Goal: Task Accomplishment & Management: Use online tool/utility

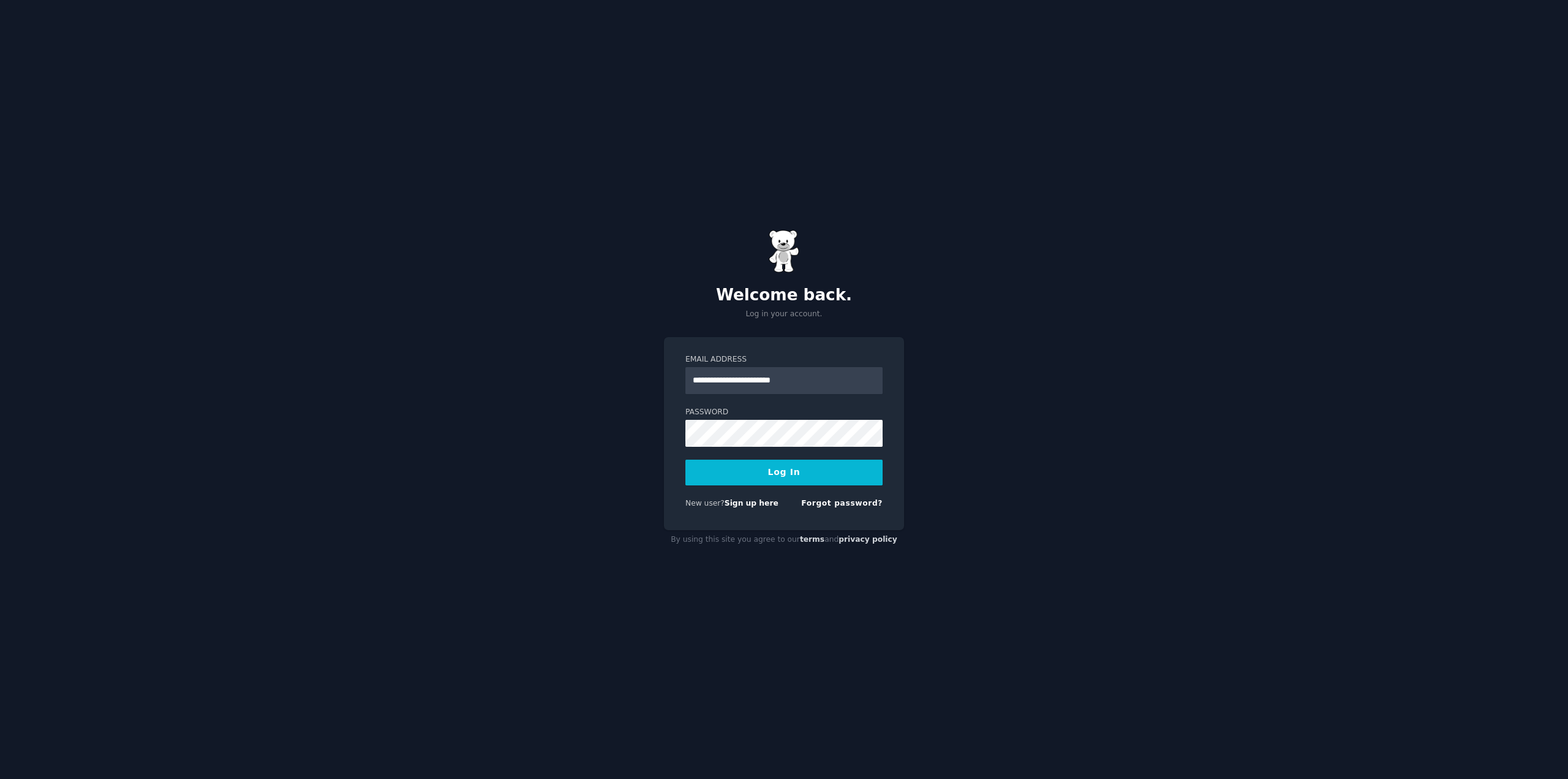
type input "**********"
click at [685, 459] on button "Log In" at bounding box center [784, 472] width 197 height 26
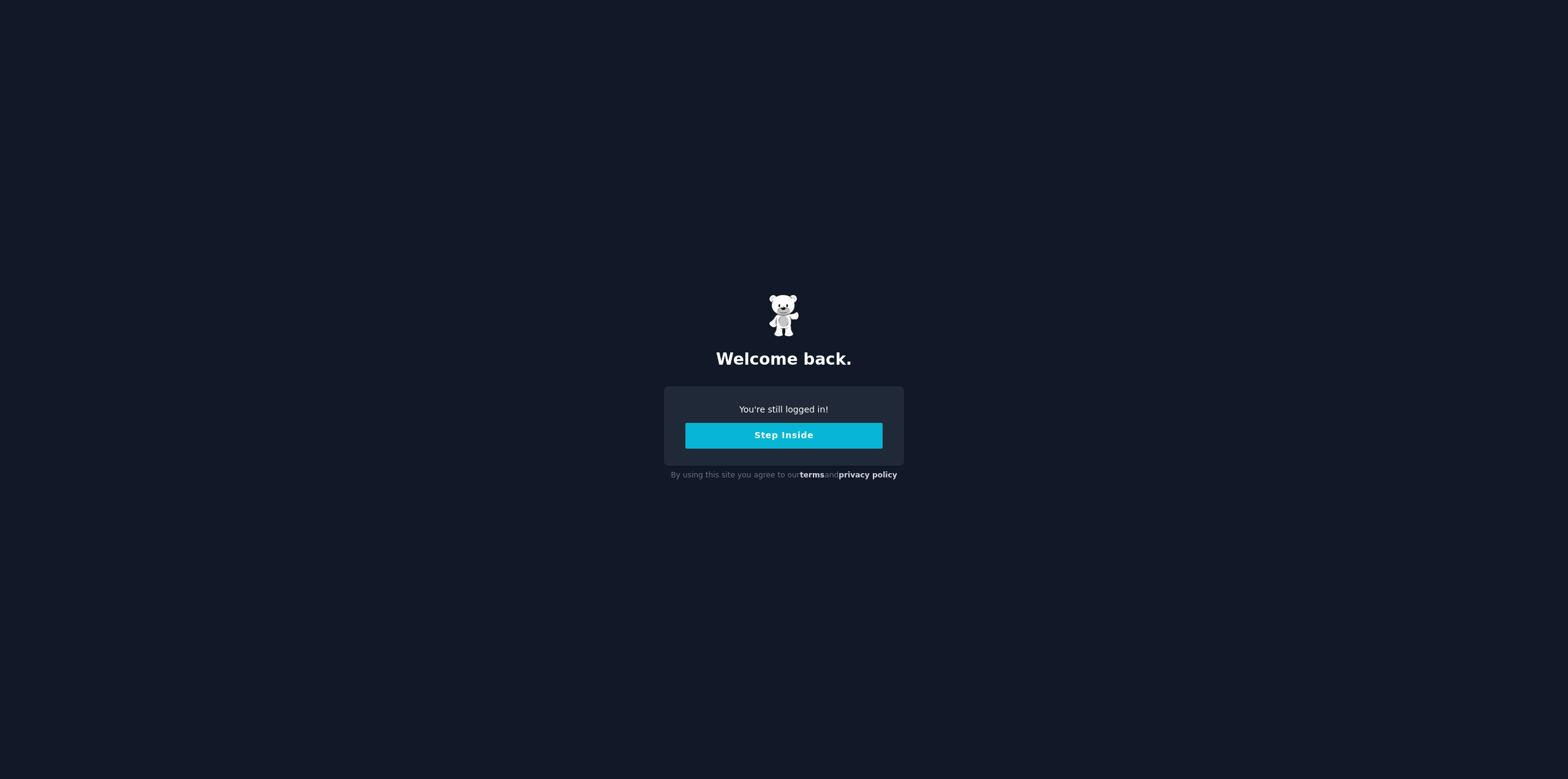
click at [743, 432] on button "Step Inside" at bounding box center [784, 436] width 197 height 26
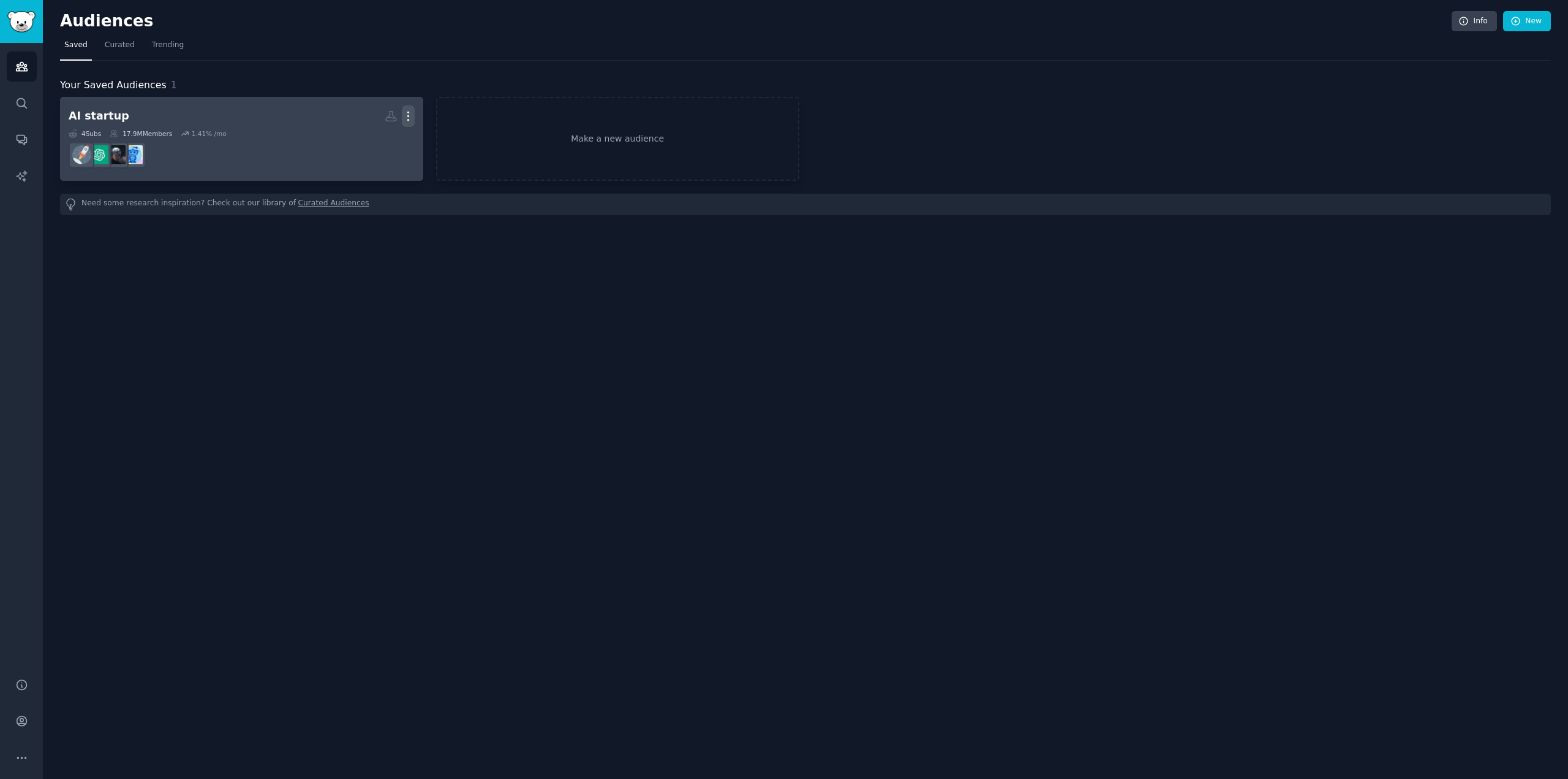
click at [409, 120] on icon "button" at bounding box center [408, 116] width 13 height 13
click at [367, 149] on div "Delete" at bounding box center [366, 142] width 58 height 26
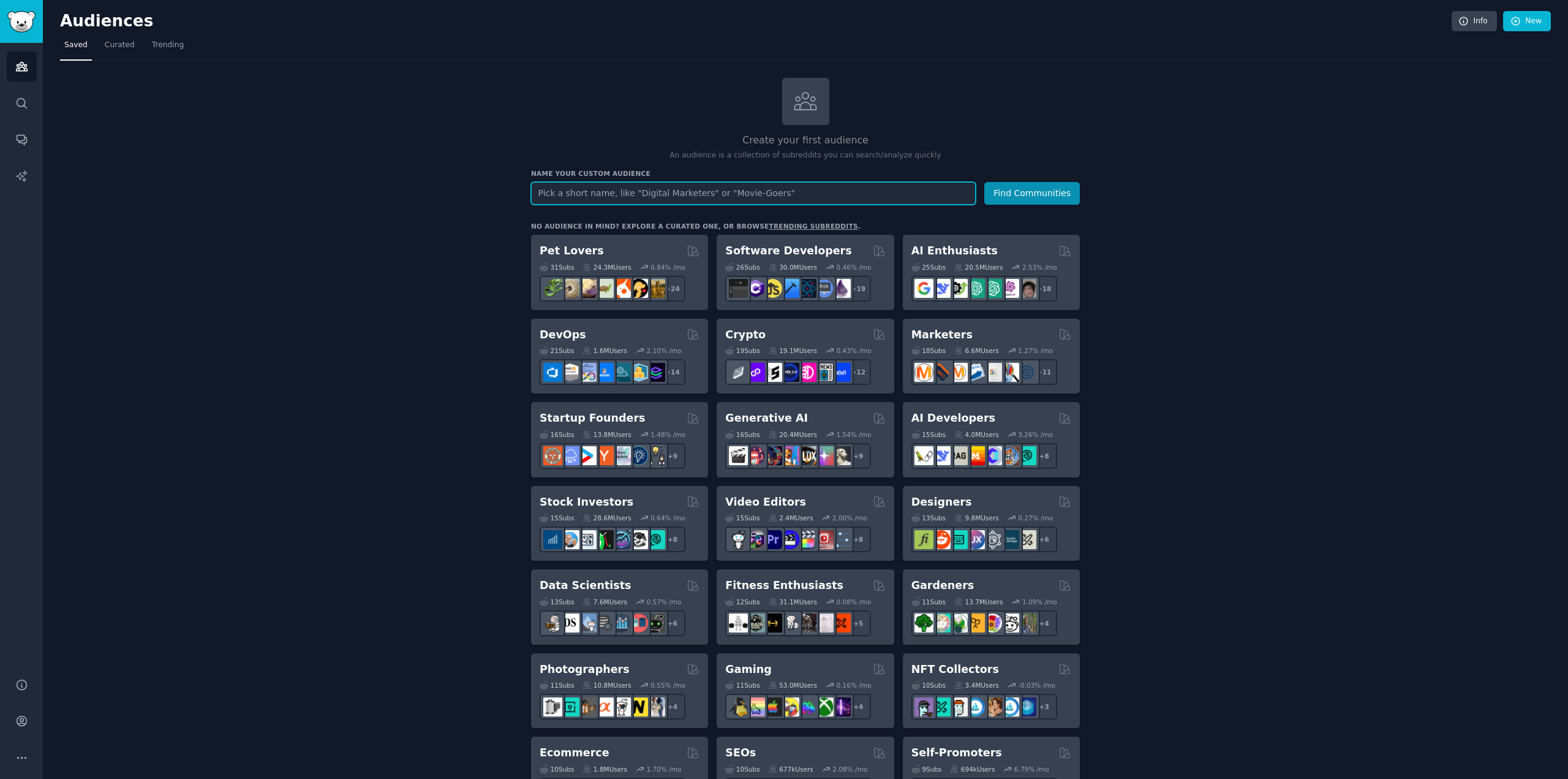
click at [753, 195] on input "text" at bounding box center [753, 193] width 445 height 23
type input "language"
click at [984, 182] on button "Find Communities" at bounding box center [1032, 193] width 96 height 23
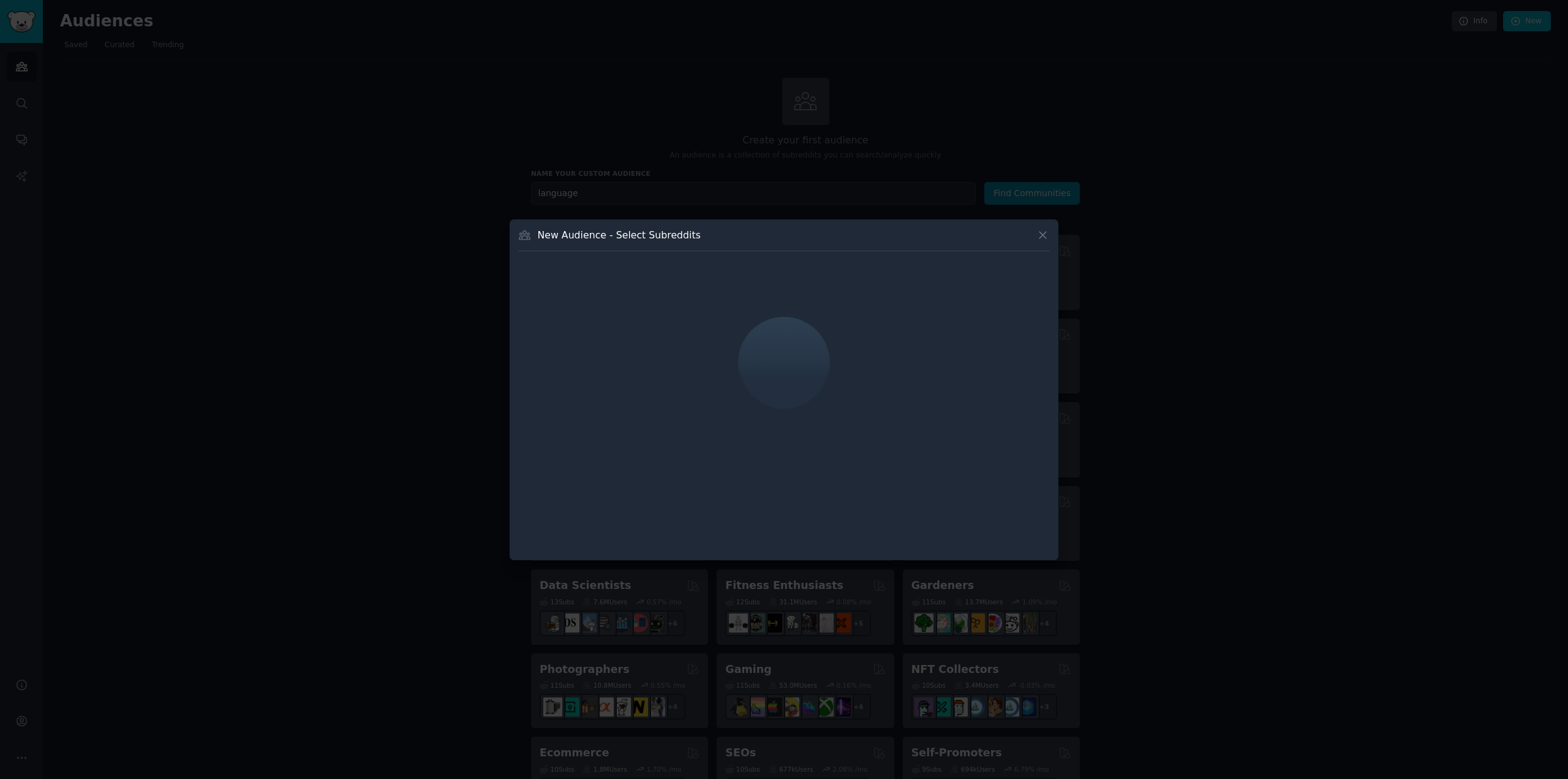
click at [1047, 234] on icon at bounding box center [1043, 235] width 13 height 13
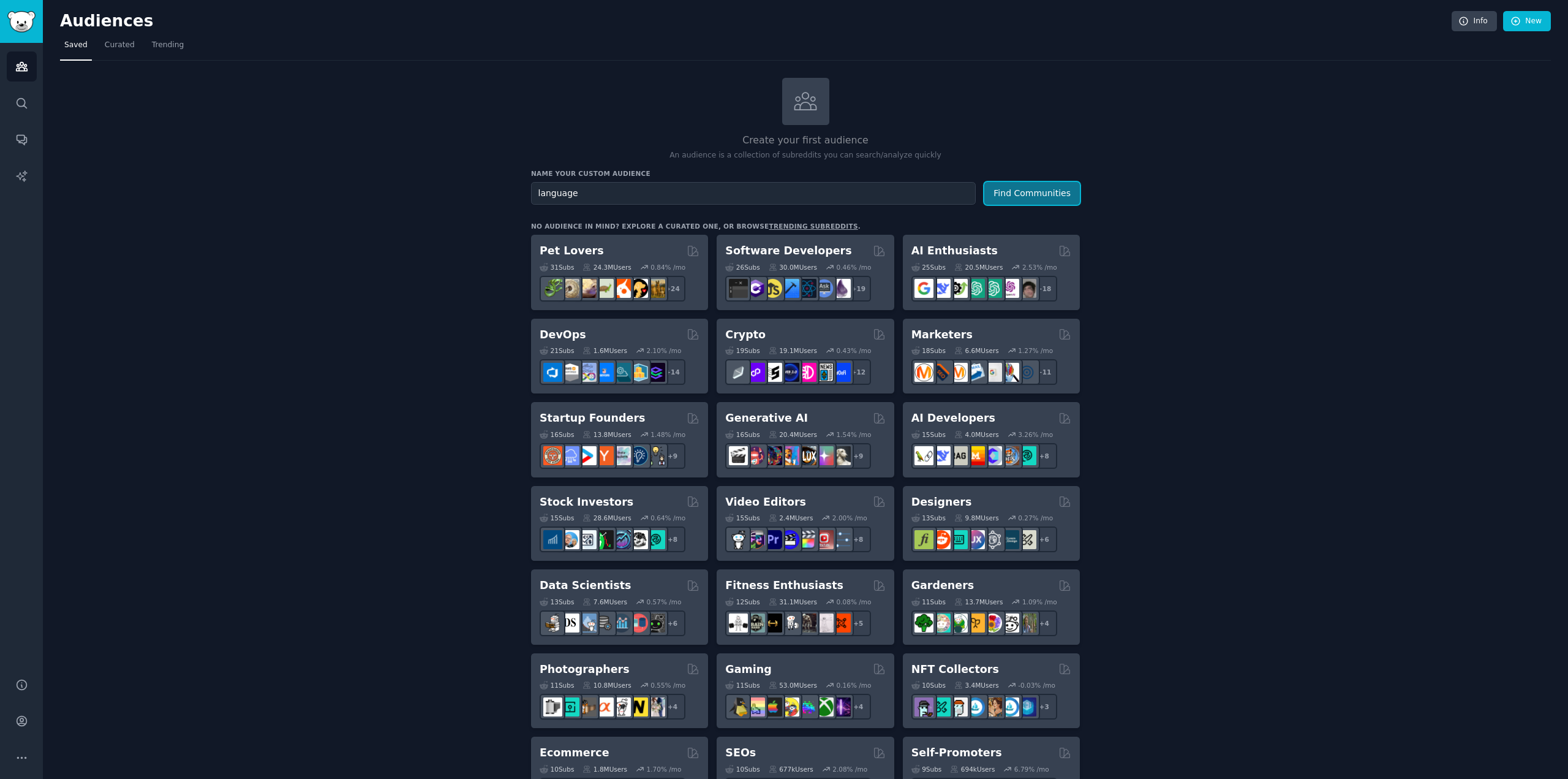
click at [1060, 195] on button "Find Communities" at bounding box center [1032, 193] width 96 height 23
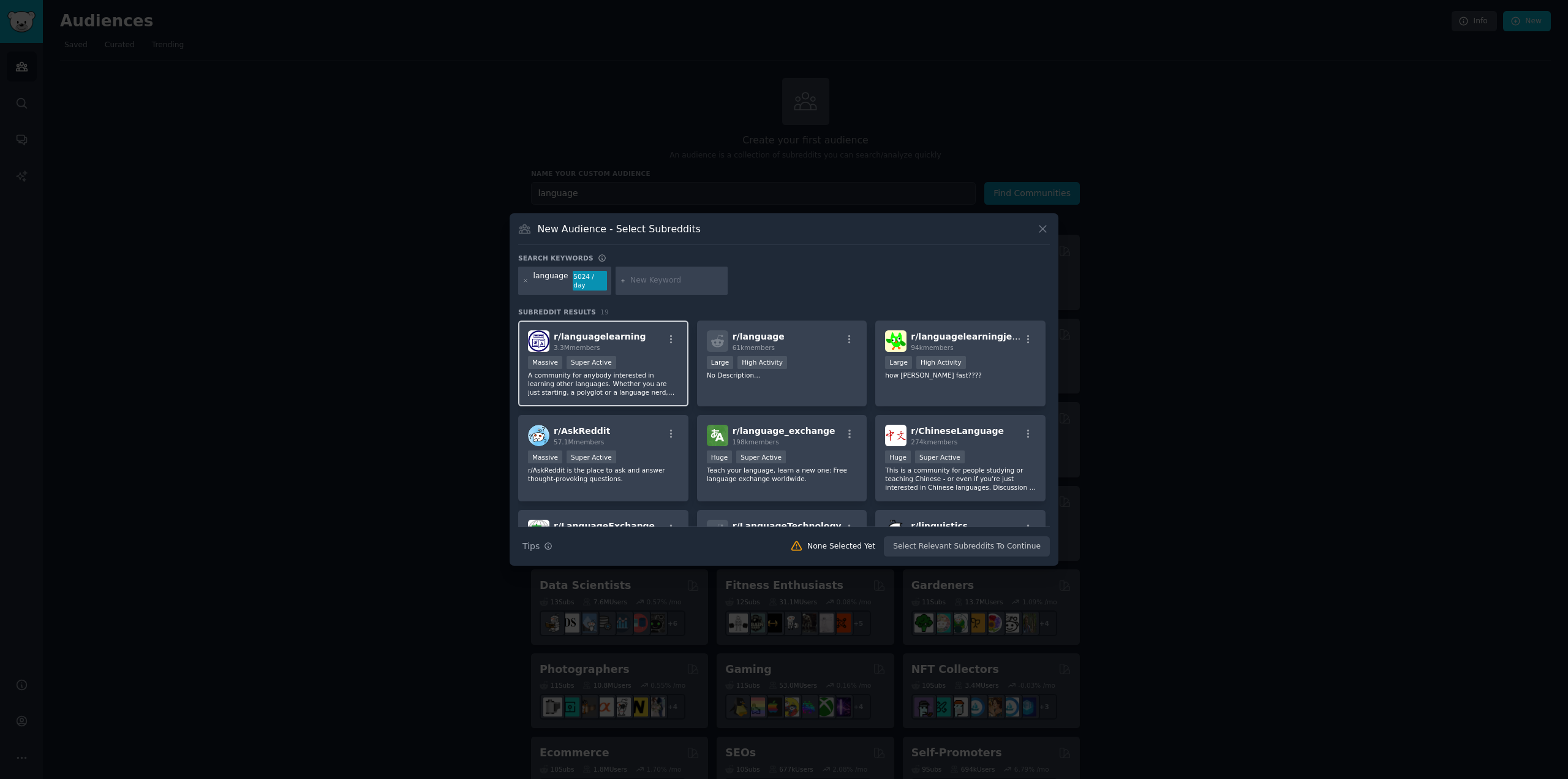
click at [640, 323] on div "r/ languagelearning 3.3M members Massive Super Active A community for anybody i…" at bounding box center [603, 364] width 170 height 87
click at [1004, 542] on button "Create Audience" at bounding box center [1009, 547] width 81 height 21
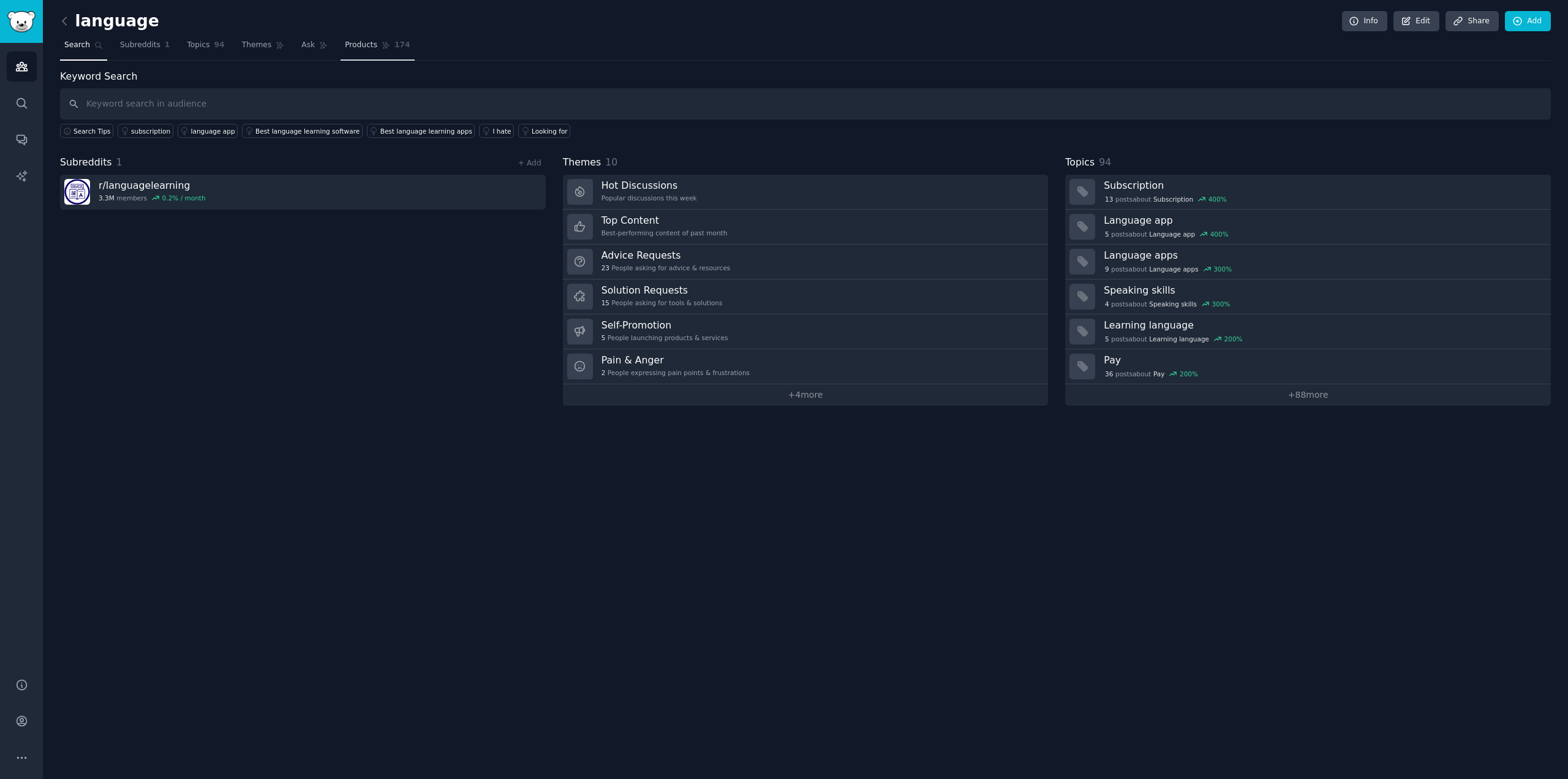
click at [381, 48] on icon at bounding box center [385, 45] width 8 height 8
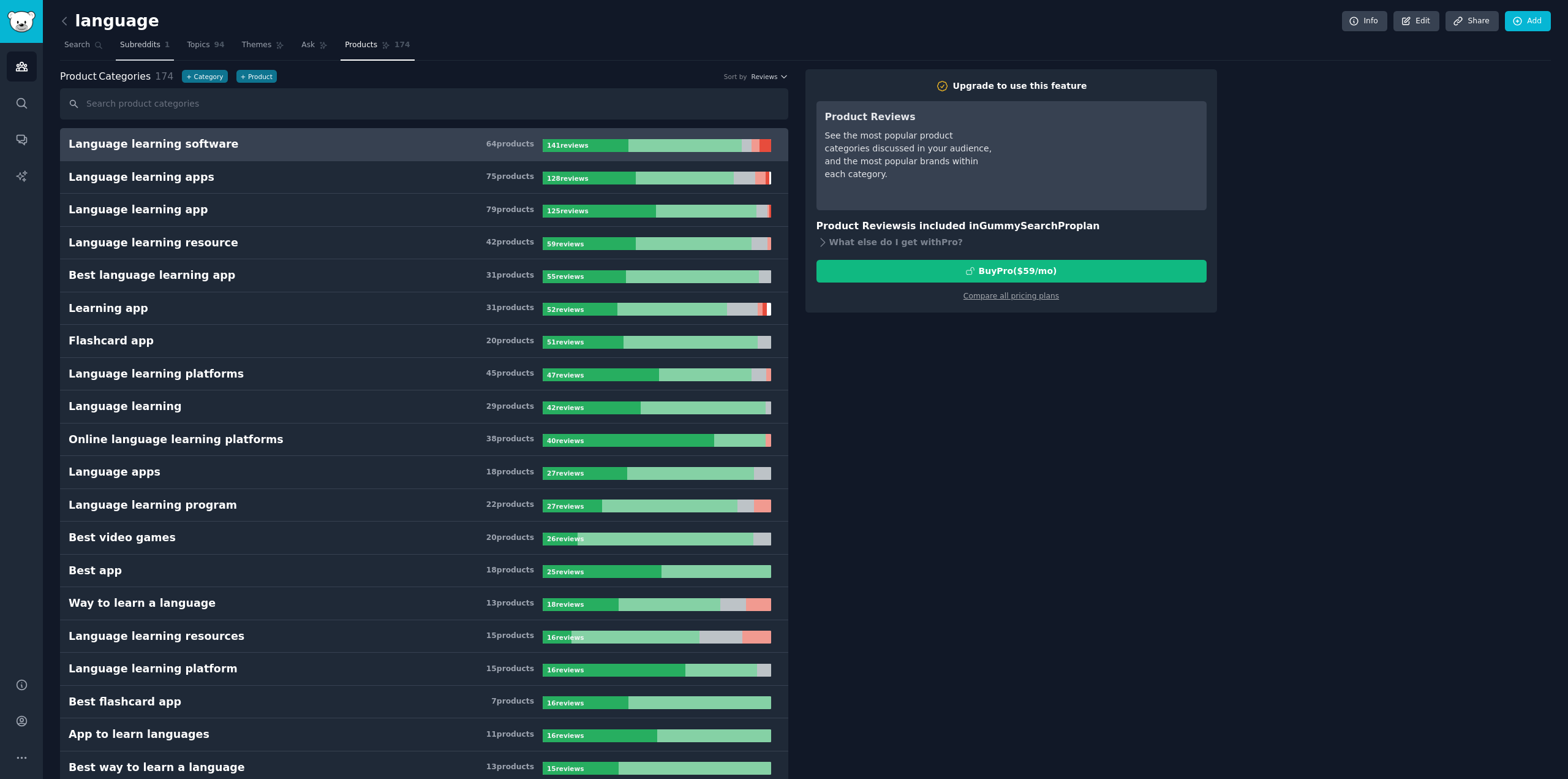
click at [136, 52] on link "Subreddits 1" at bounding box center [145, 48] width 58 height 25
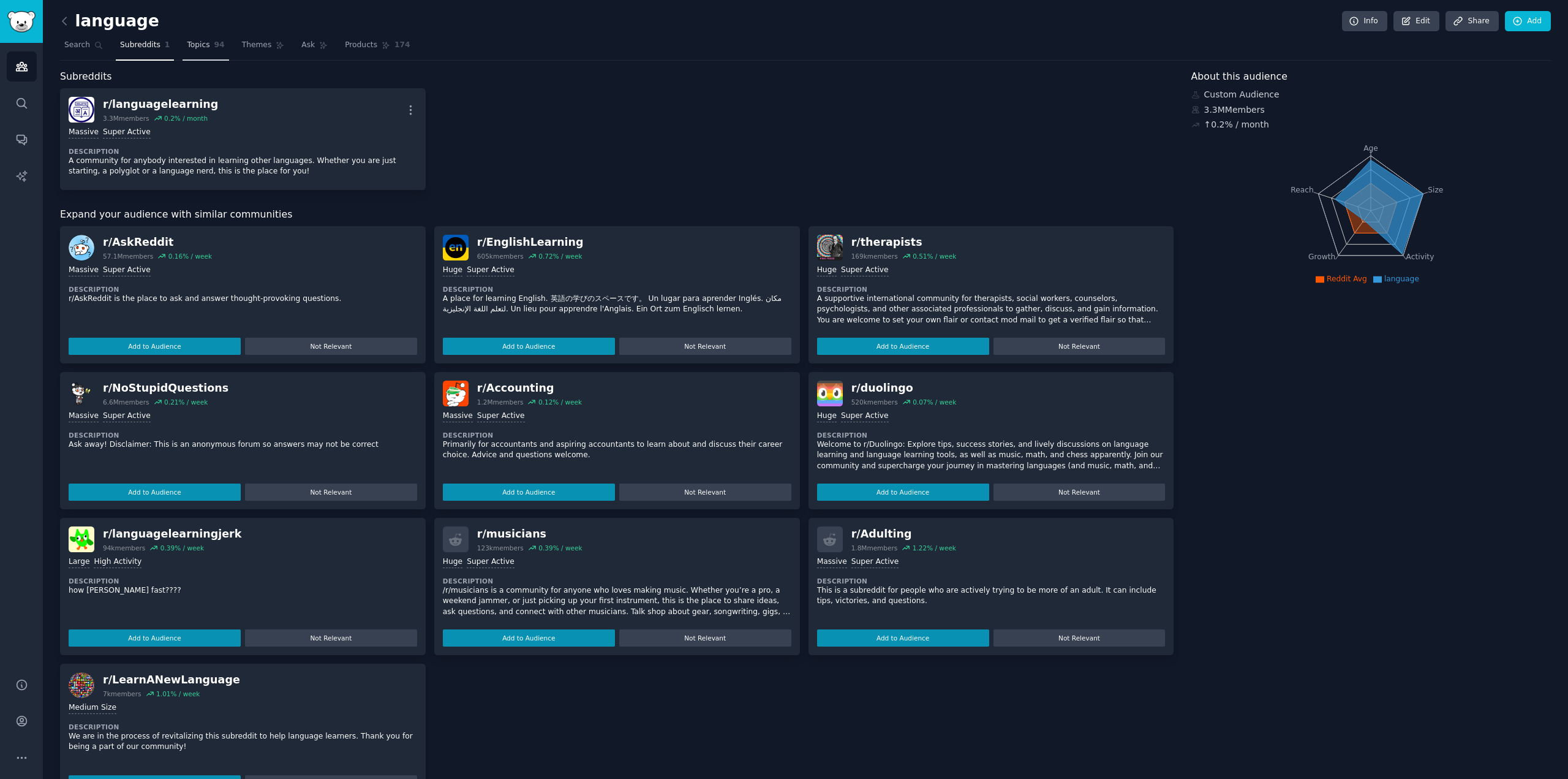
click at [200, 41] on span "Topics" at bounding box center [198, 45] width 23 height 11
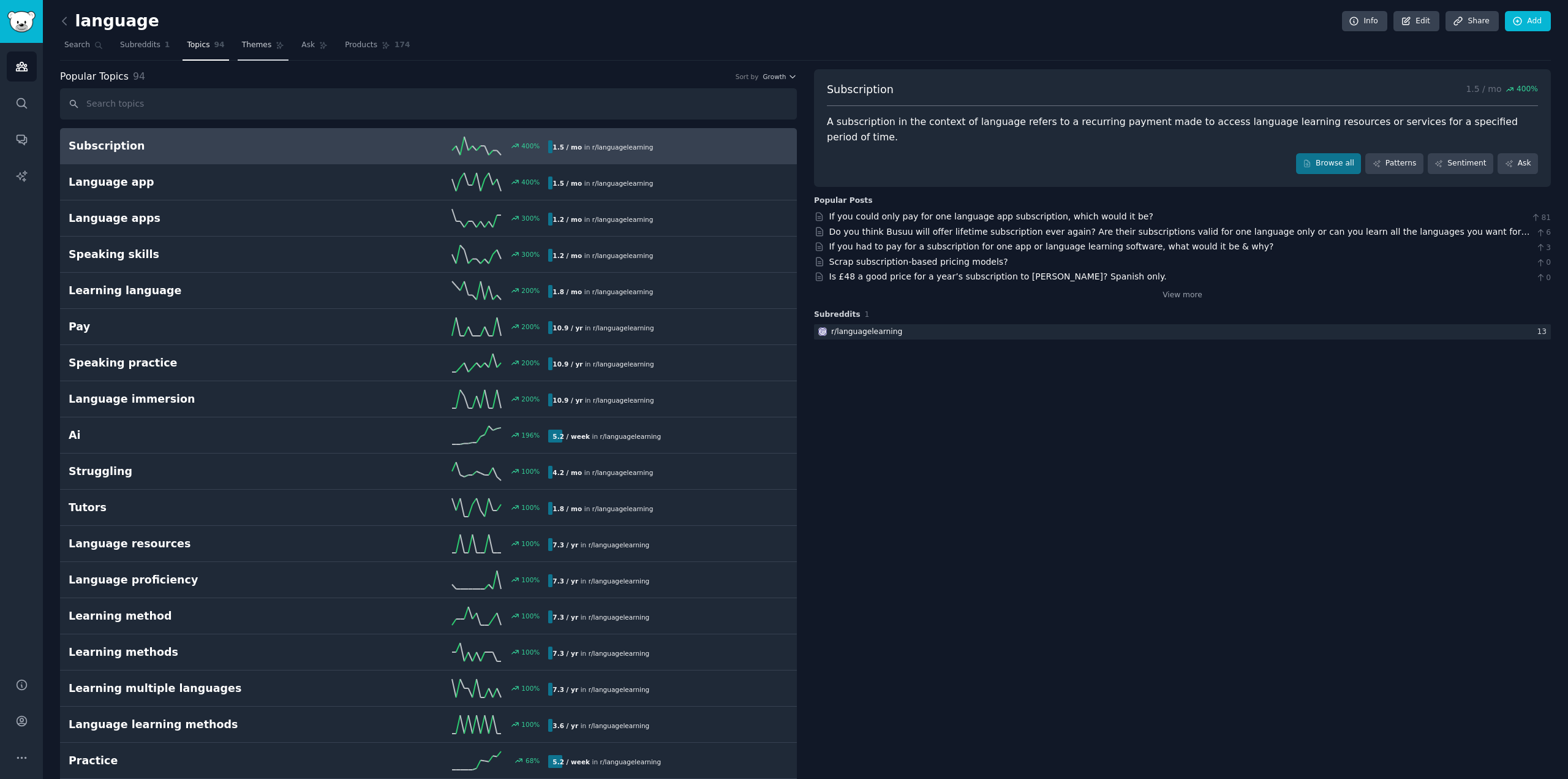
click at [238, 52] on link "Themes" at bounding box center [264, 48] width 52 height 25
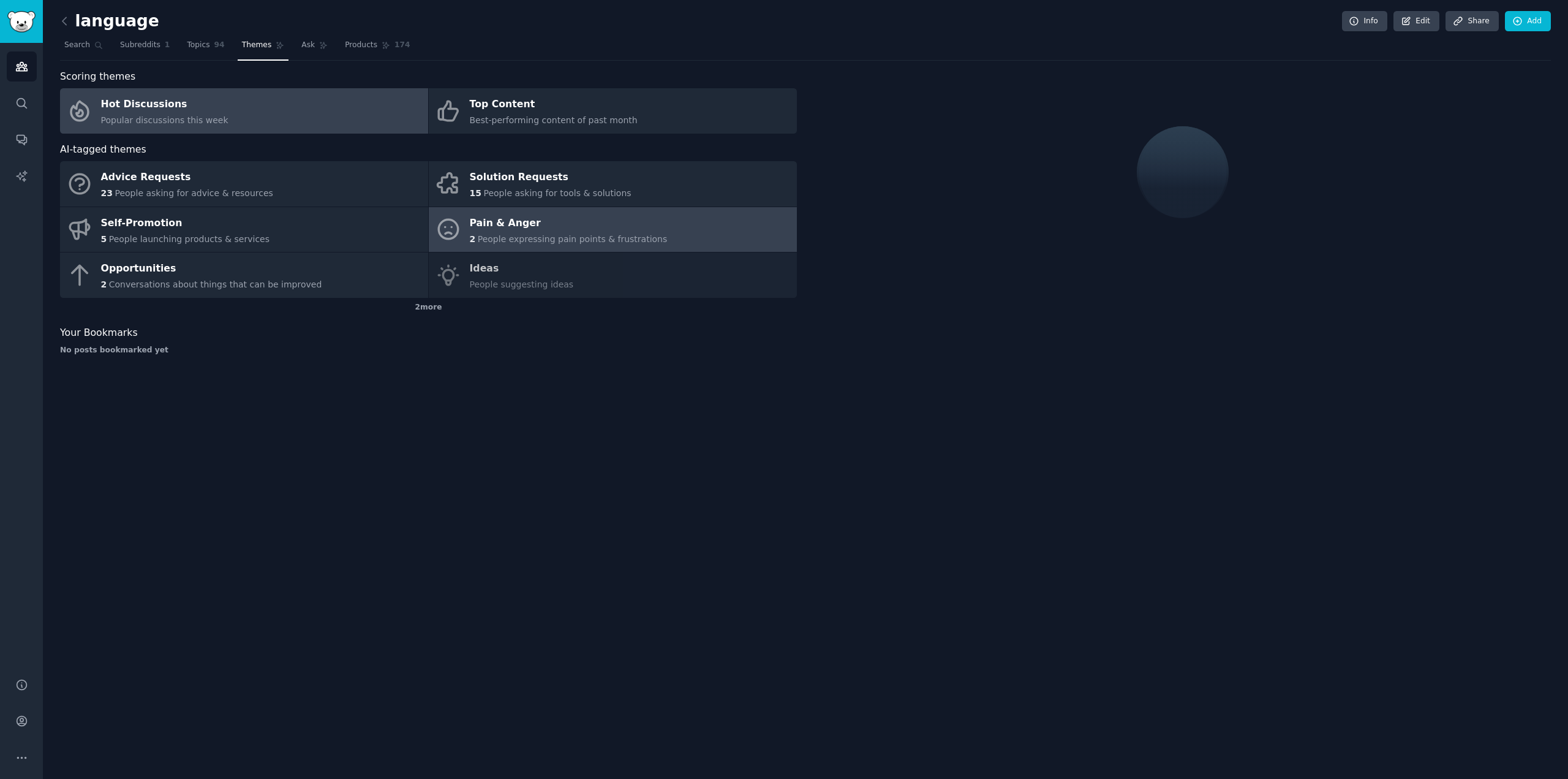
click at [724, 228] on link "Pain & Anger 2 People expressing pain points & frustrations" at bounding box center [612, 230] width 368 height 45
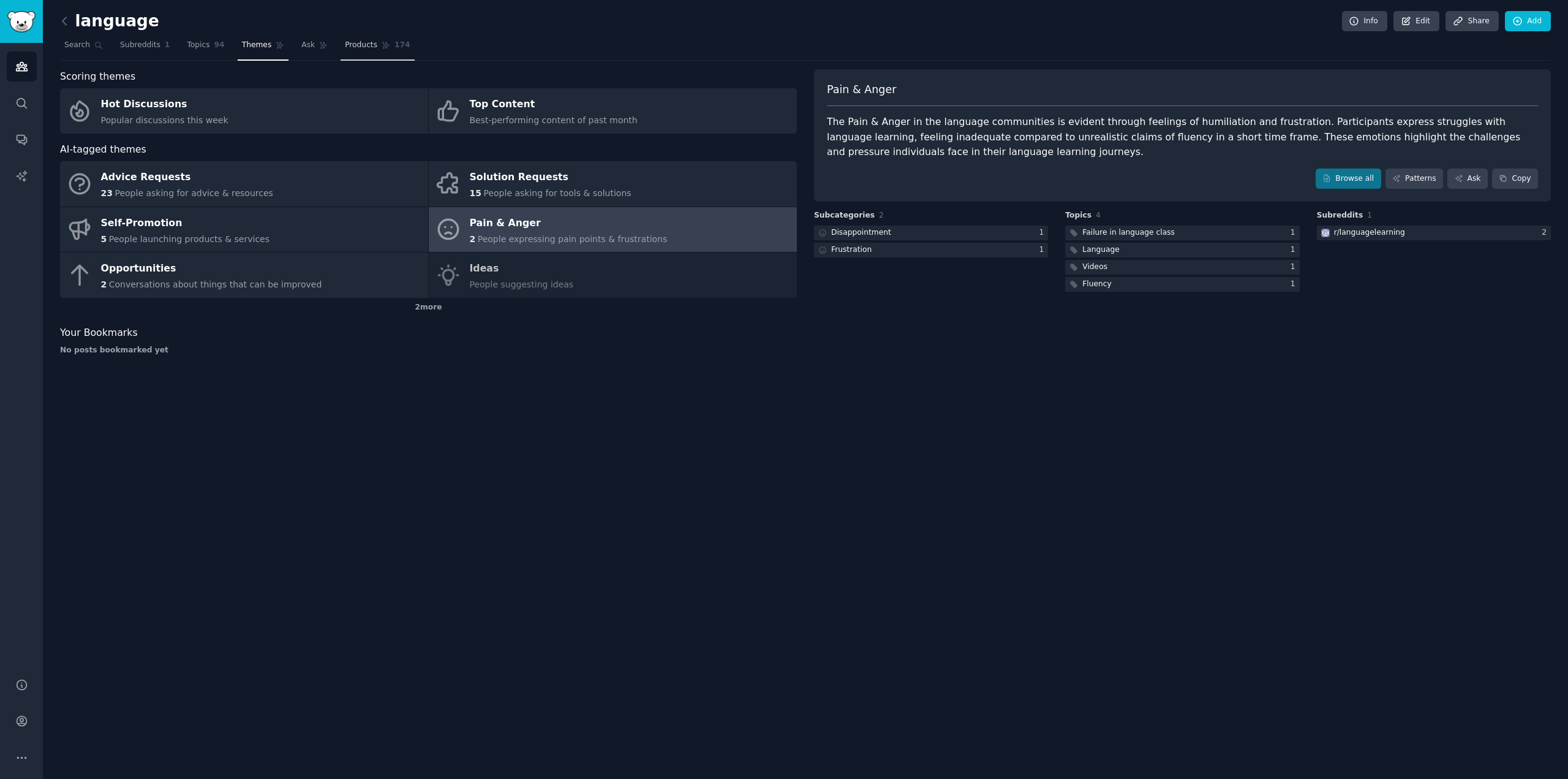
click at [372, 40] on link "Products 174" at bounding box center [378, 48] width 74 height 25
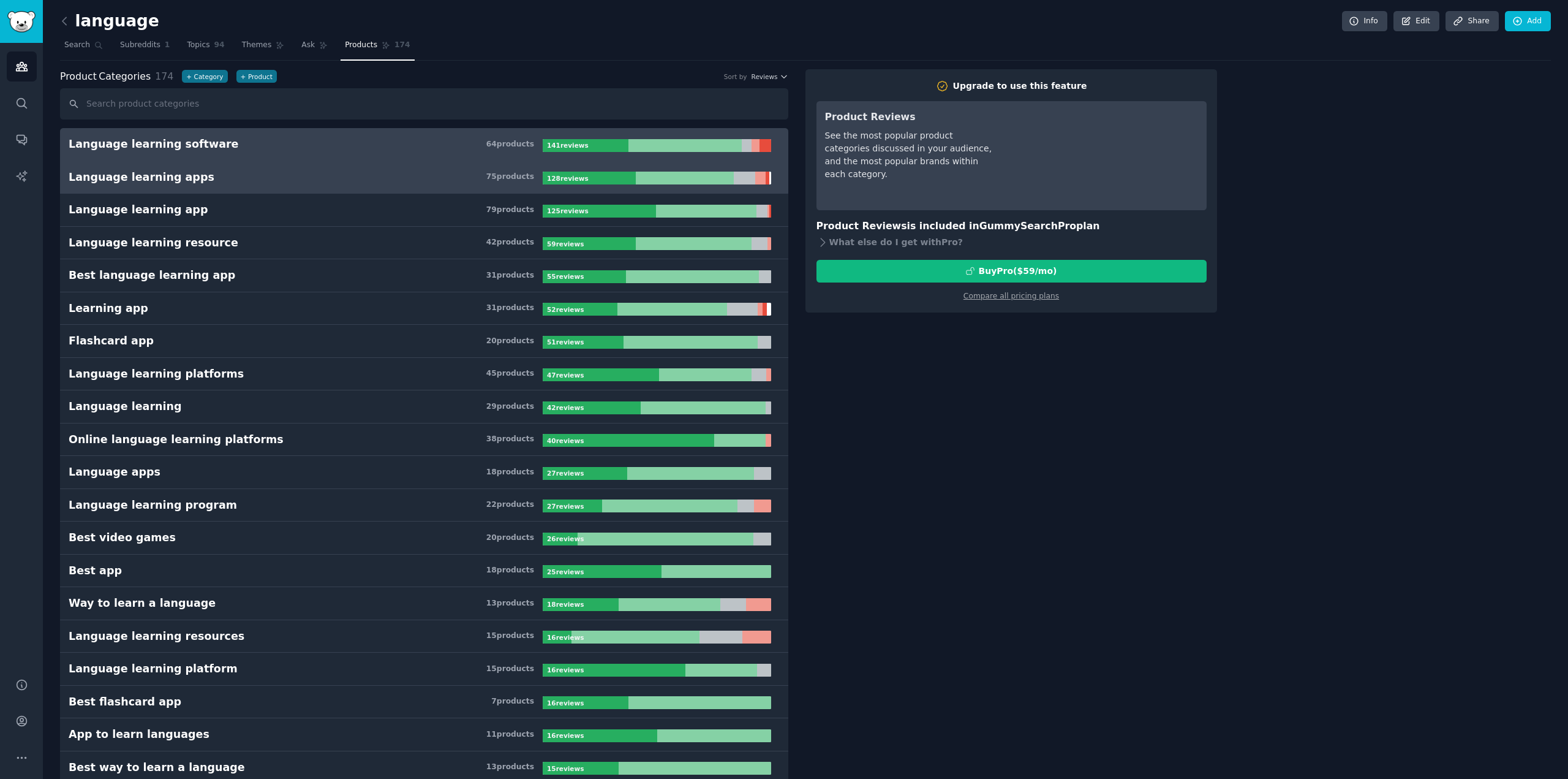
click at [401, 175] on h3 "Language learning apps 75 product s" at bounding box center [305, 177] width 474 height 16
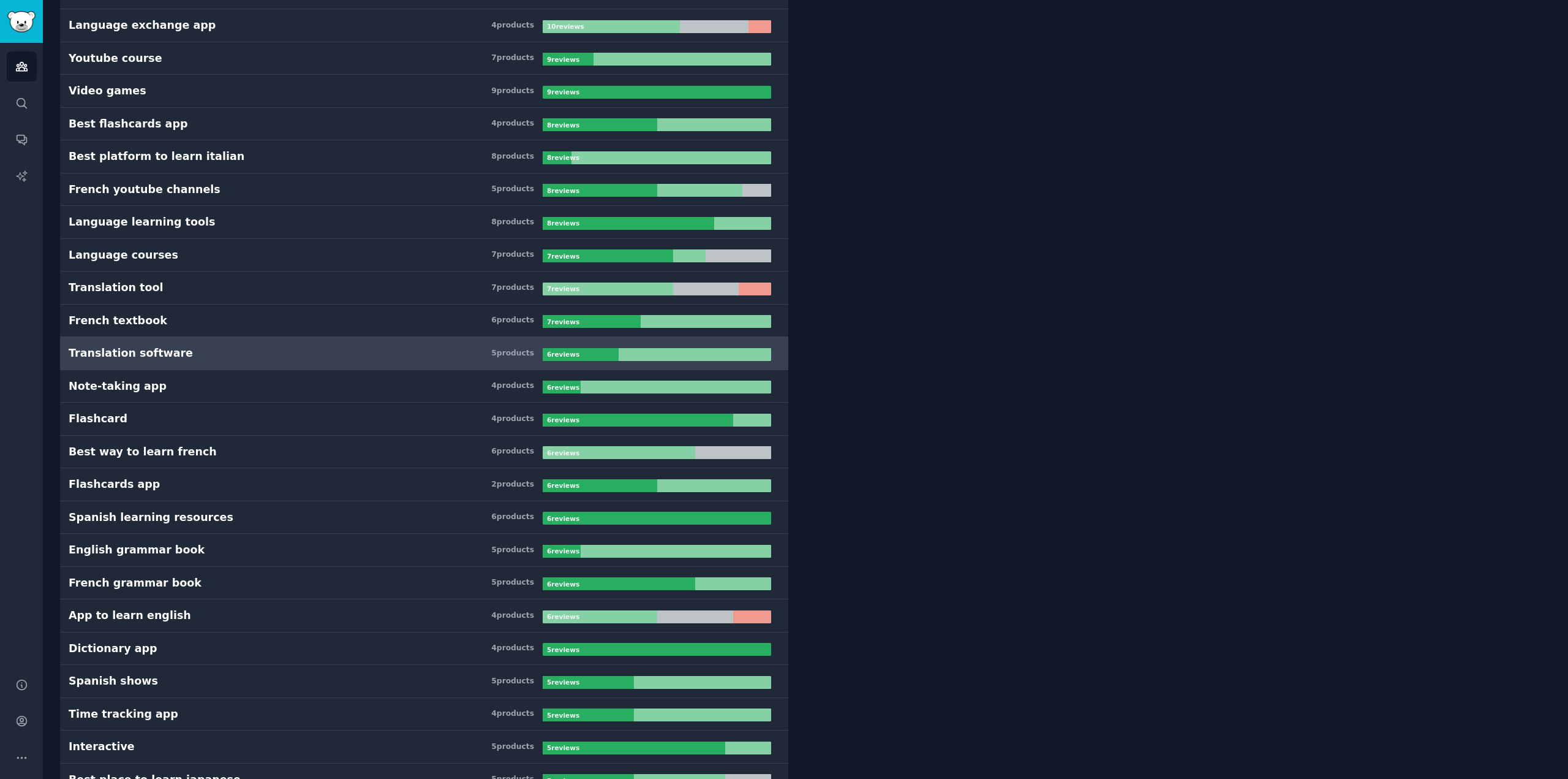
scroll to position [1103, 0]
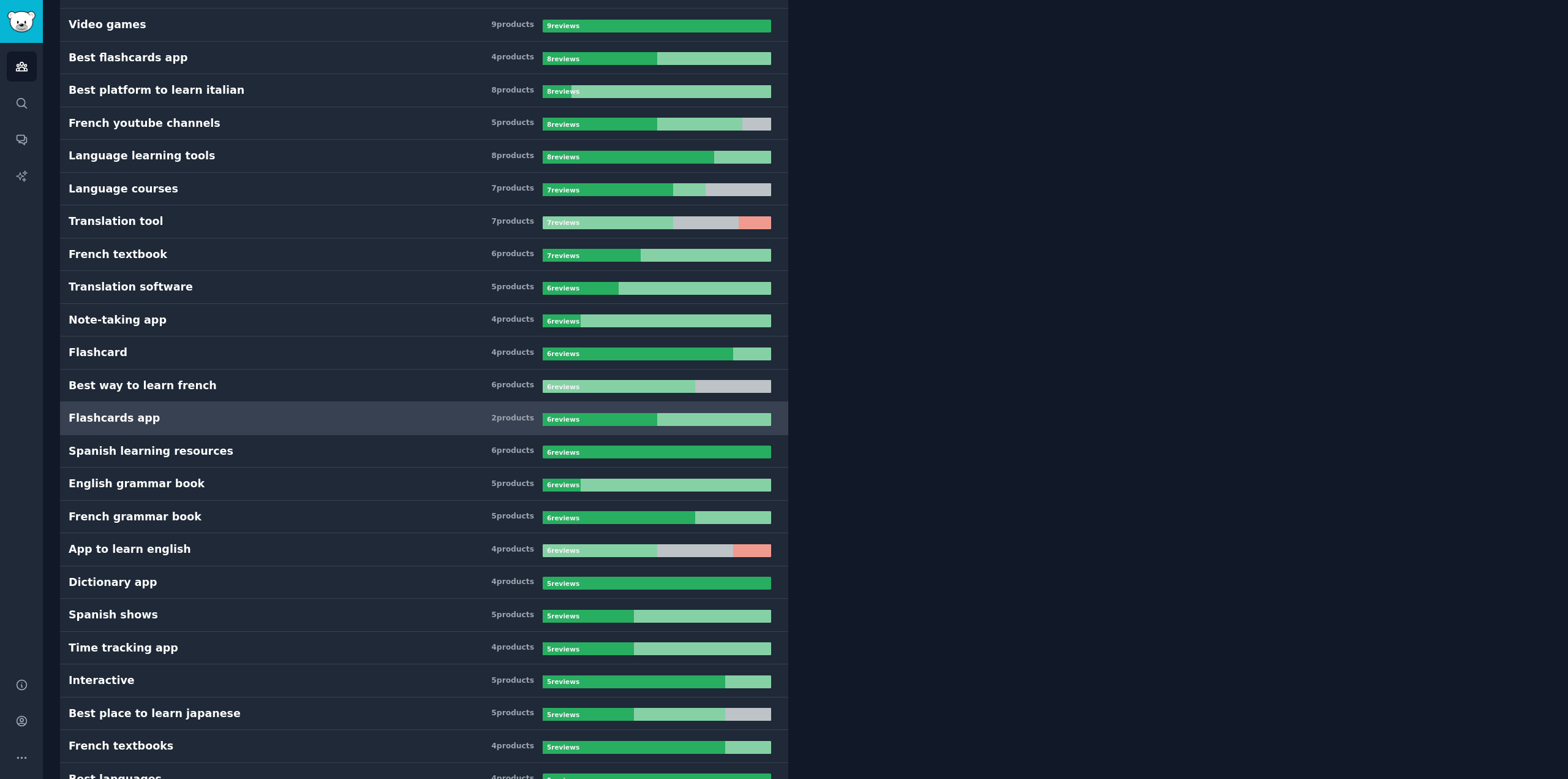
click at [131, 414] on div "Flashcards app" at bounding box center [114, 419] width 91 height 16
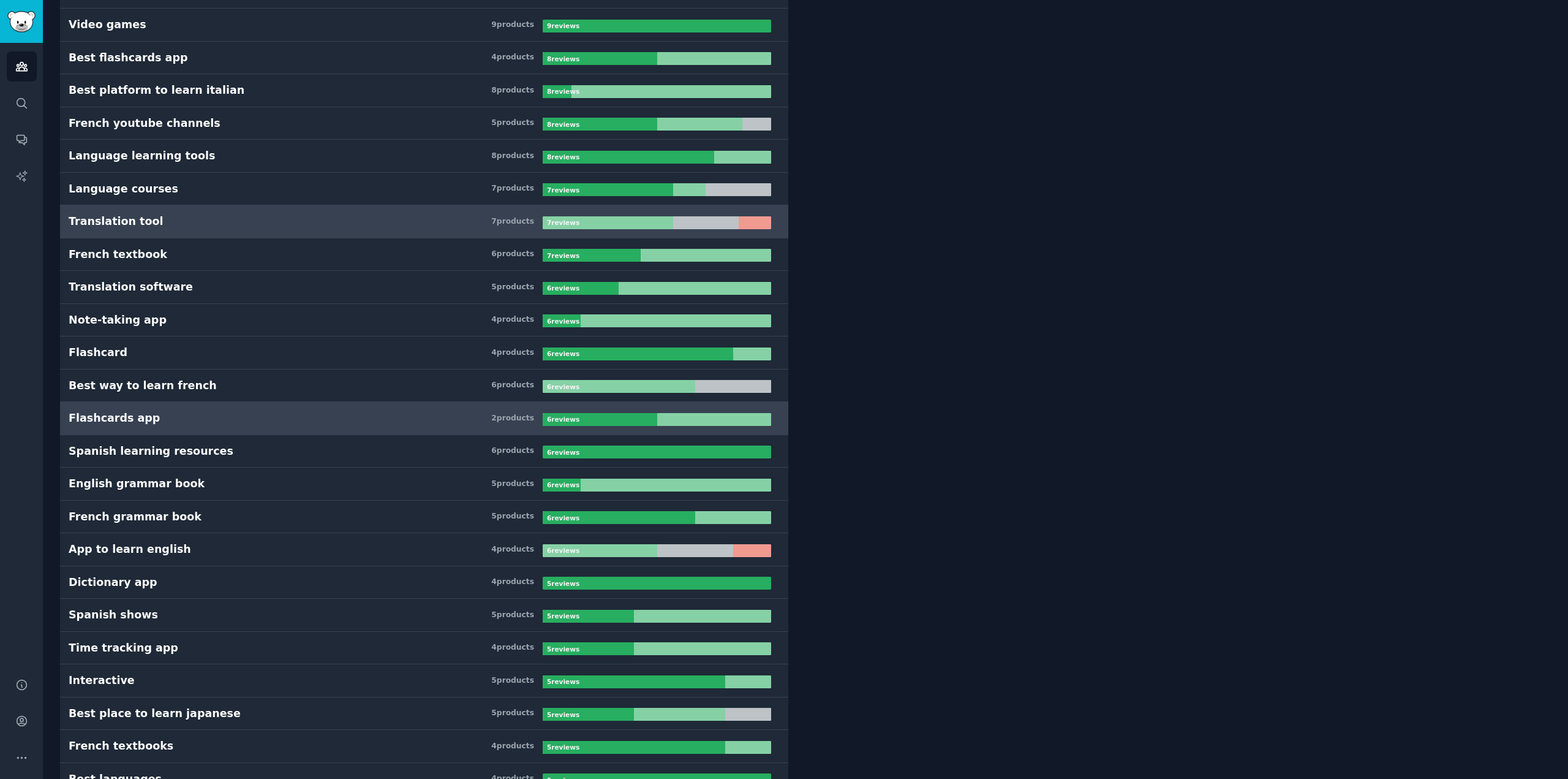
click at [208, 216] on h3 "Translation tool 7 product s" at bounding box center [305, 222] width 474 height 16
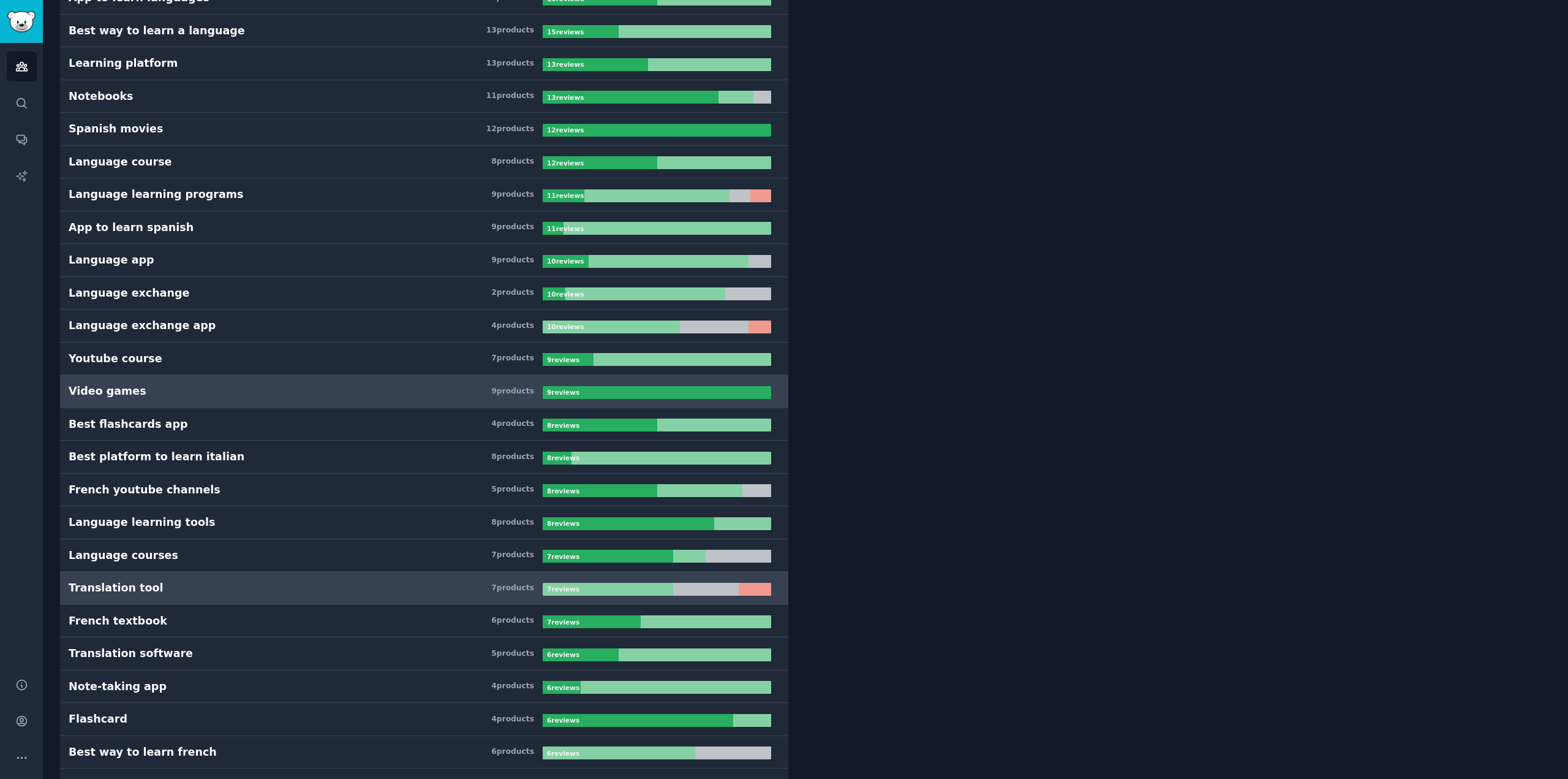
scroll to position [736, 0]
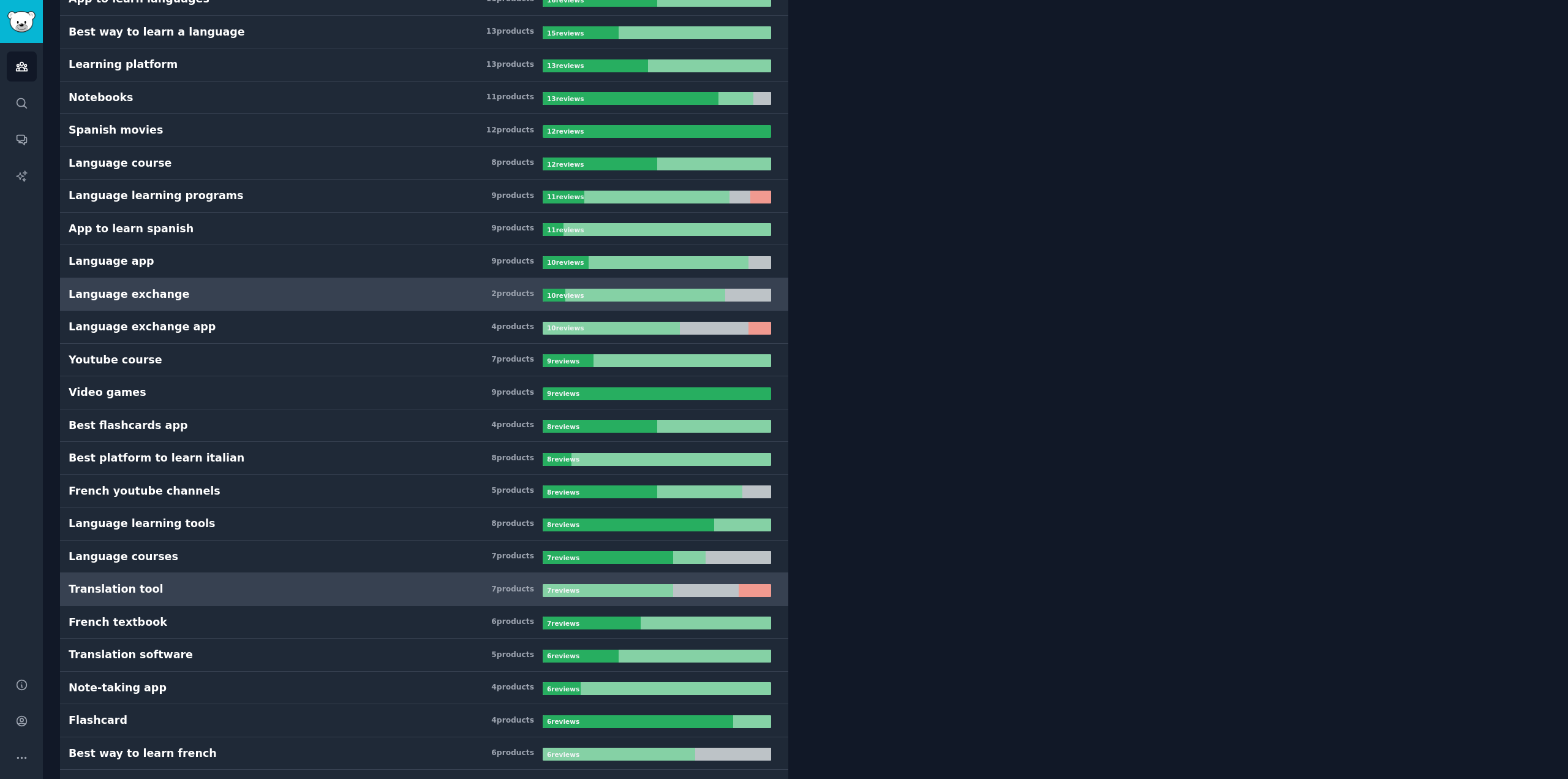
click at [199, 298] on h3 "Language exchange 2 product s" at bounding box center [305, 294] width 474 height 16
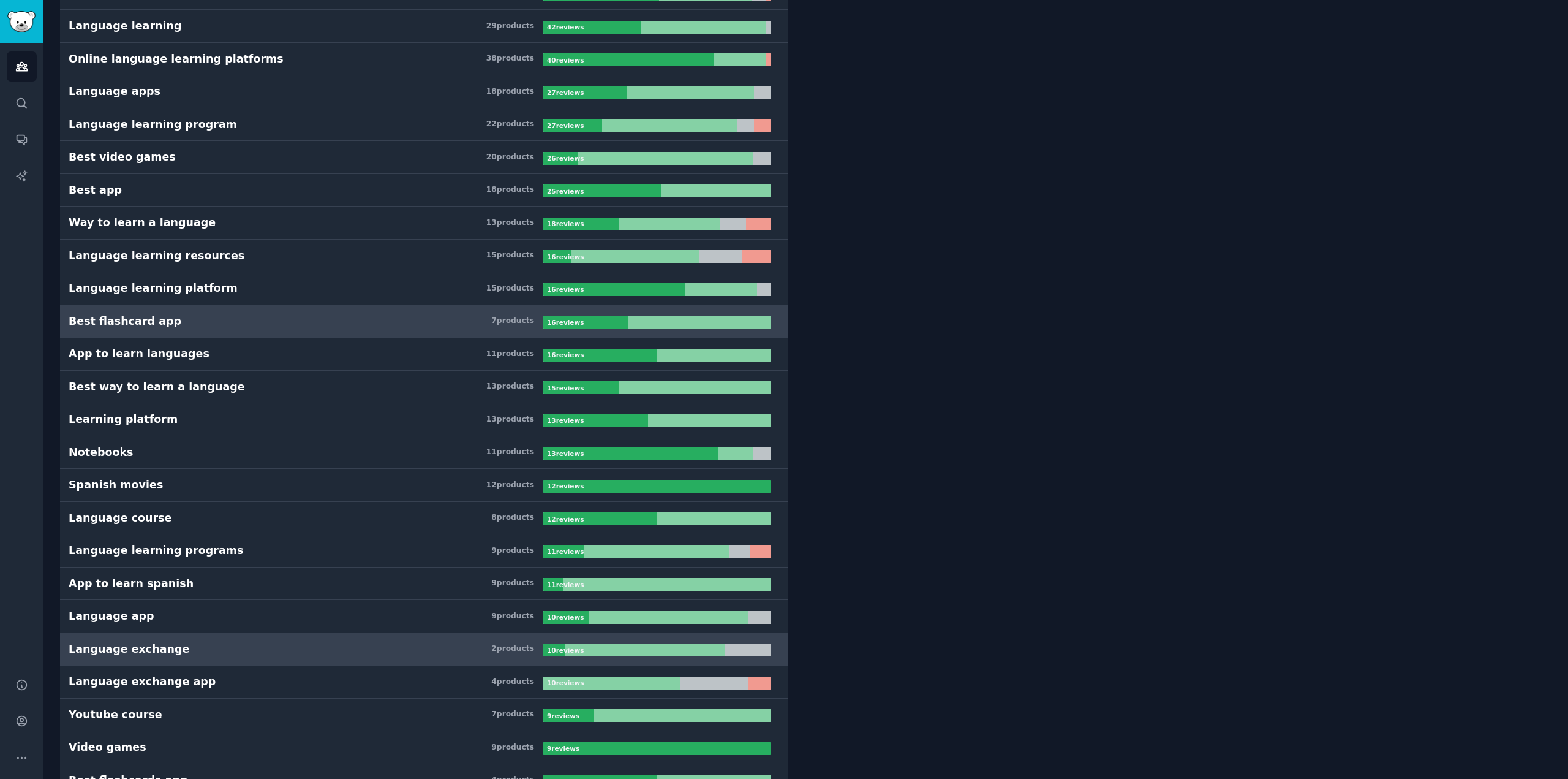
scroll to position [368, 0]
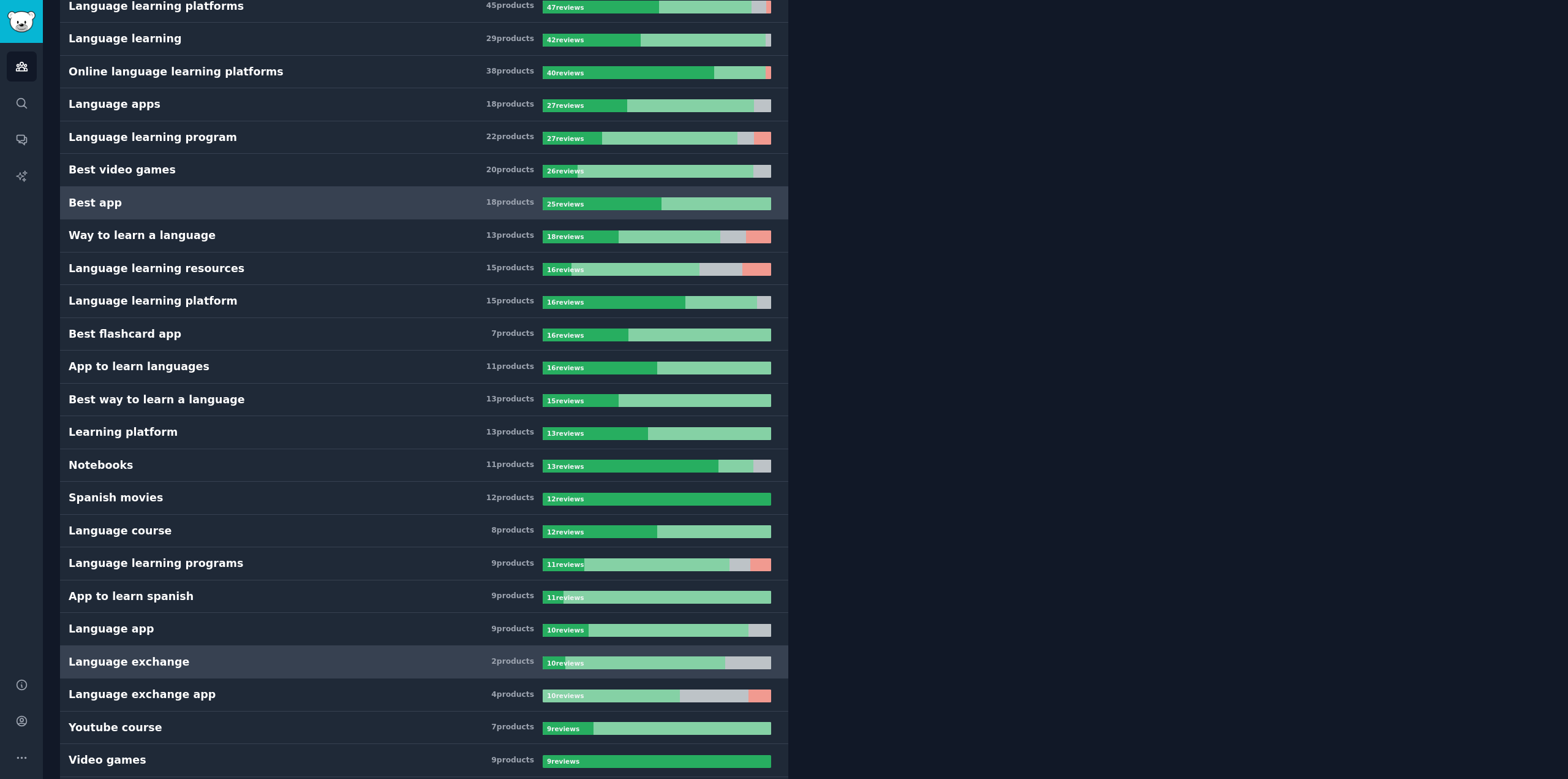
click at [133, 207] on h3 "Best app 18 product s" at bounding box center [305, 203] width 474 height 16
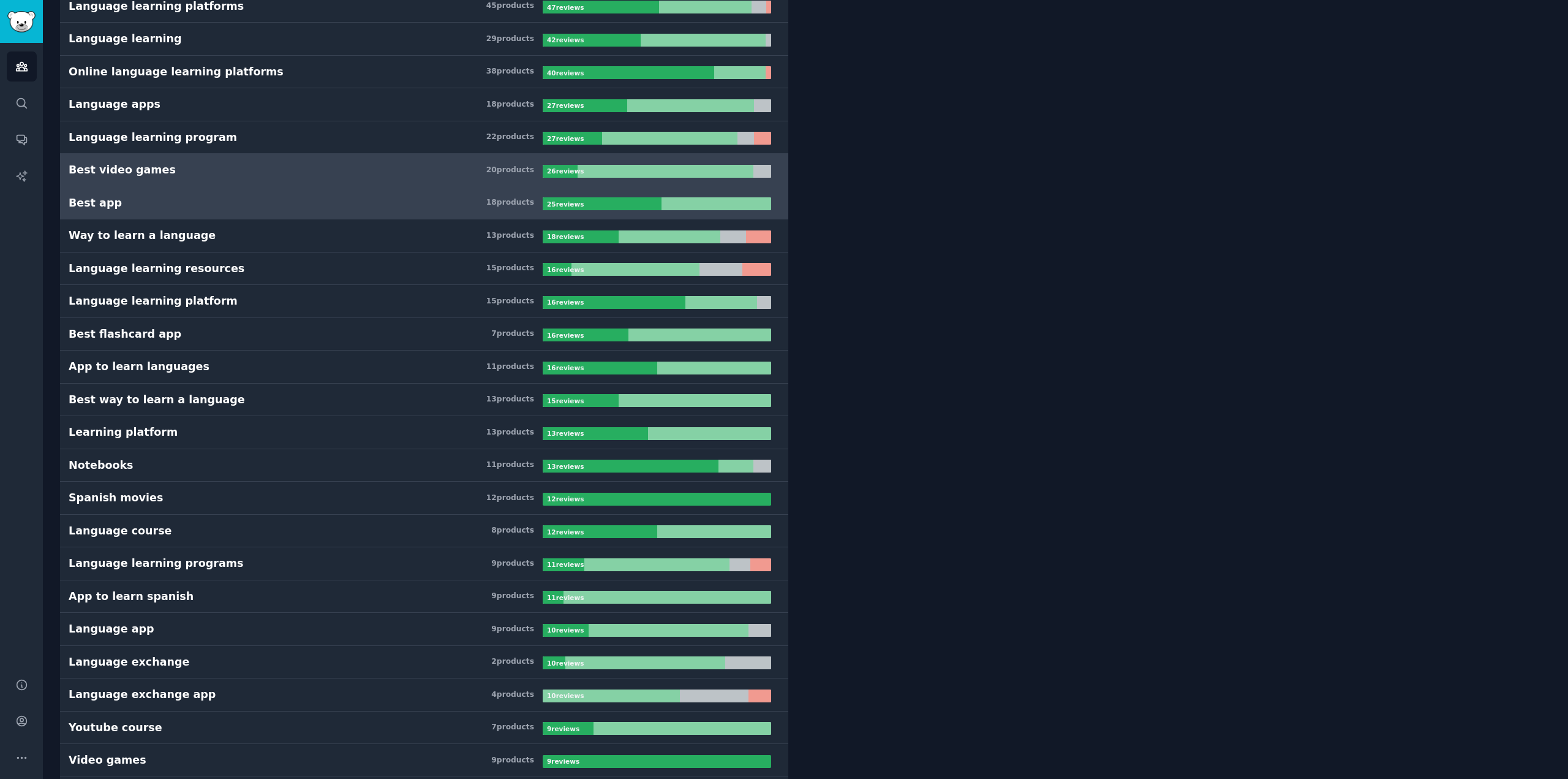
click at [149, 167] on div "Best video games" at bounding box center [122, 170] width 107 height 16
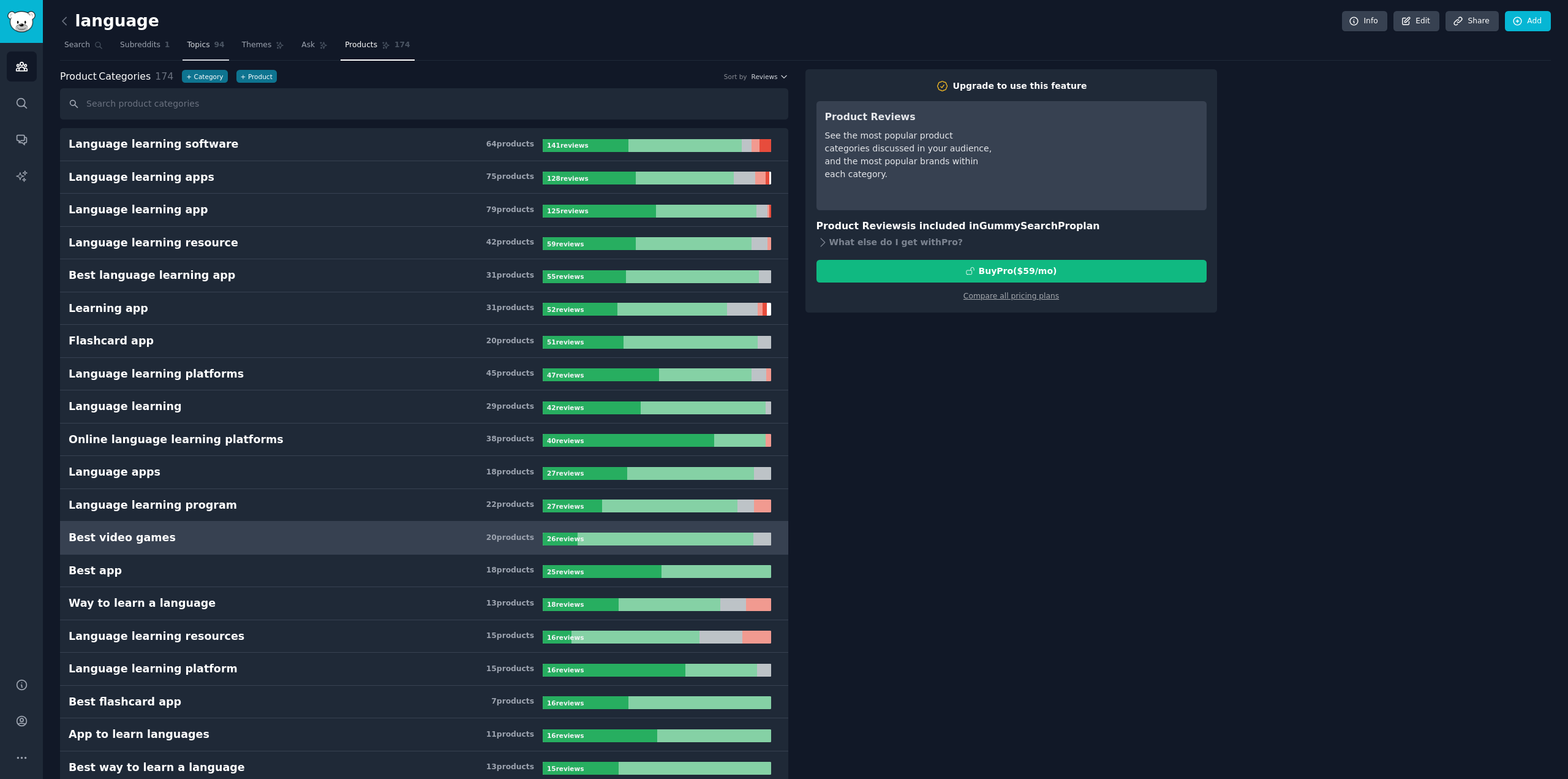
click at [200, 44] on span "Topics" at bounding box center [198, 45] width 23 height 11
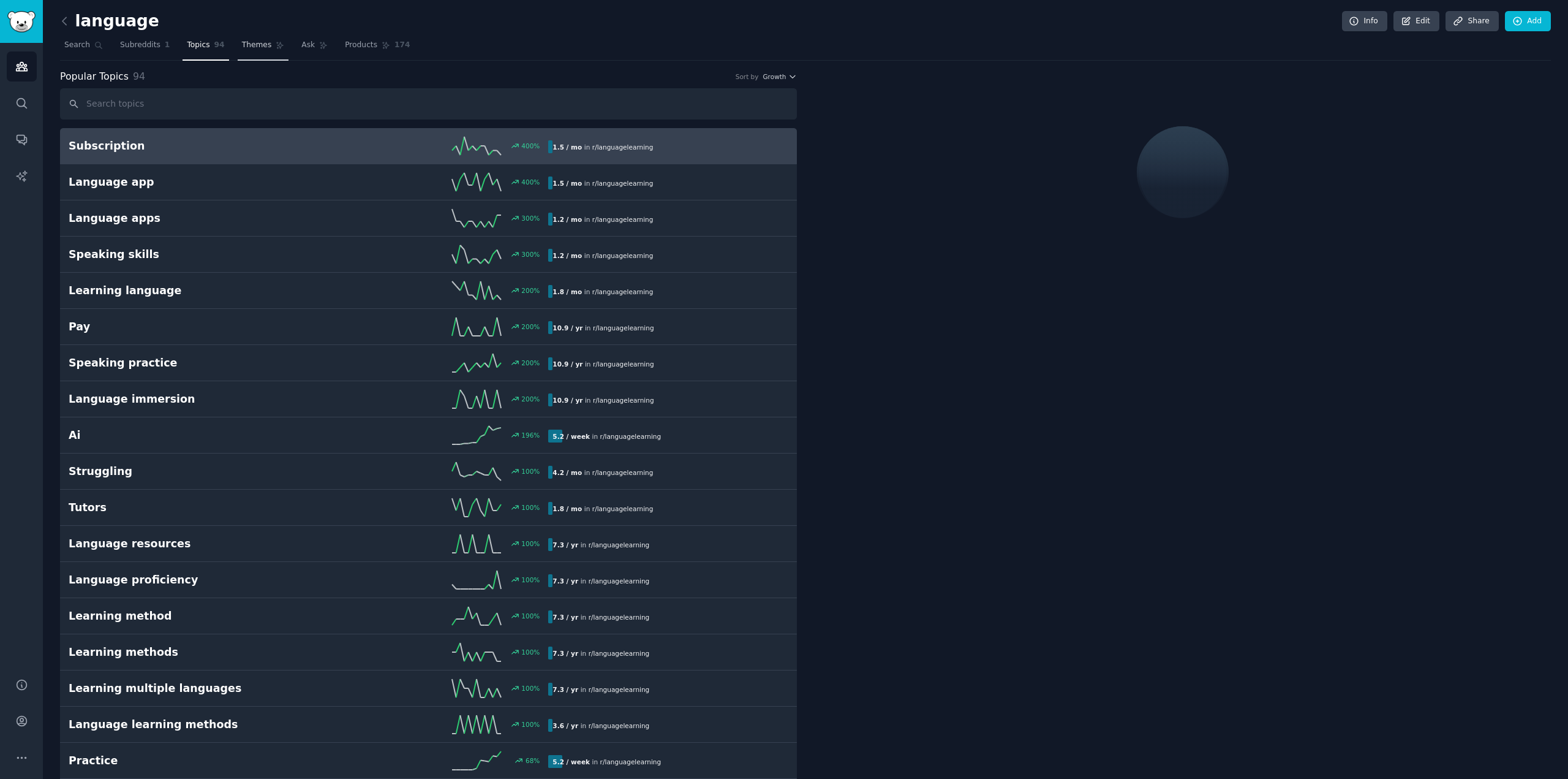
click at [247, 43] on span "Themes" at bounding box center [257, 45] width 30 height 11
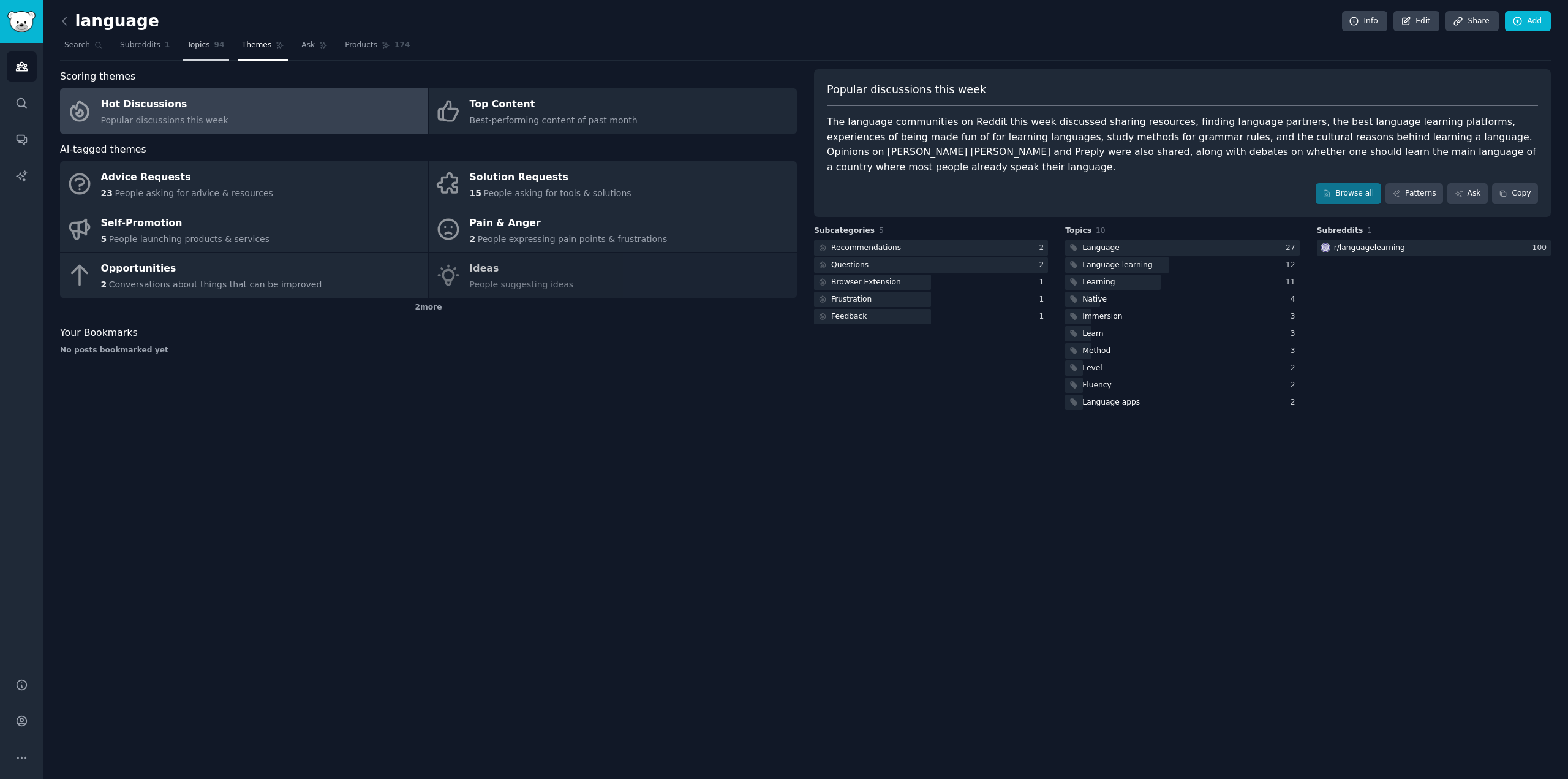
click at [202, 48] on link "Topics 94" at bounding box center [205, 48] width 46 height 25
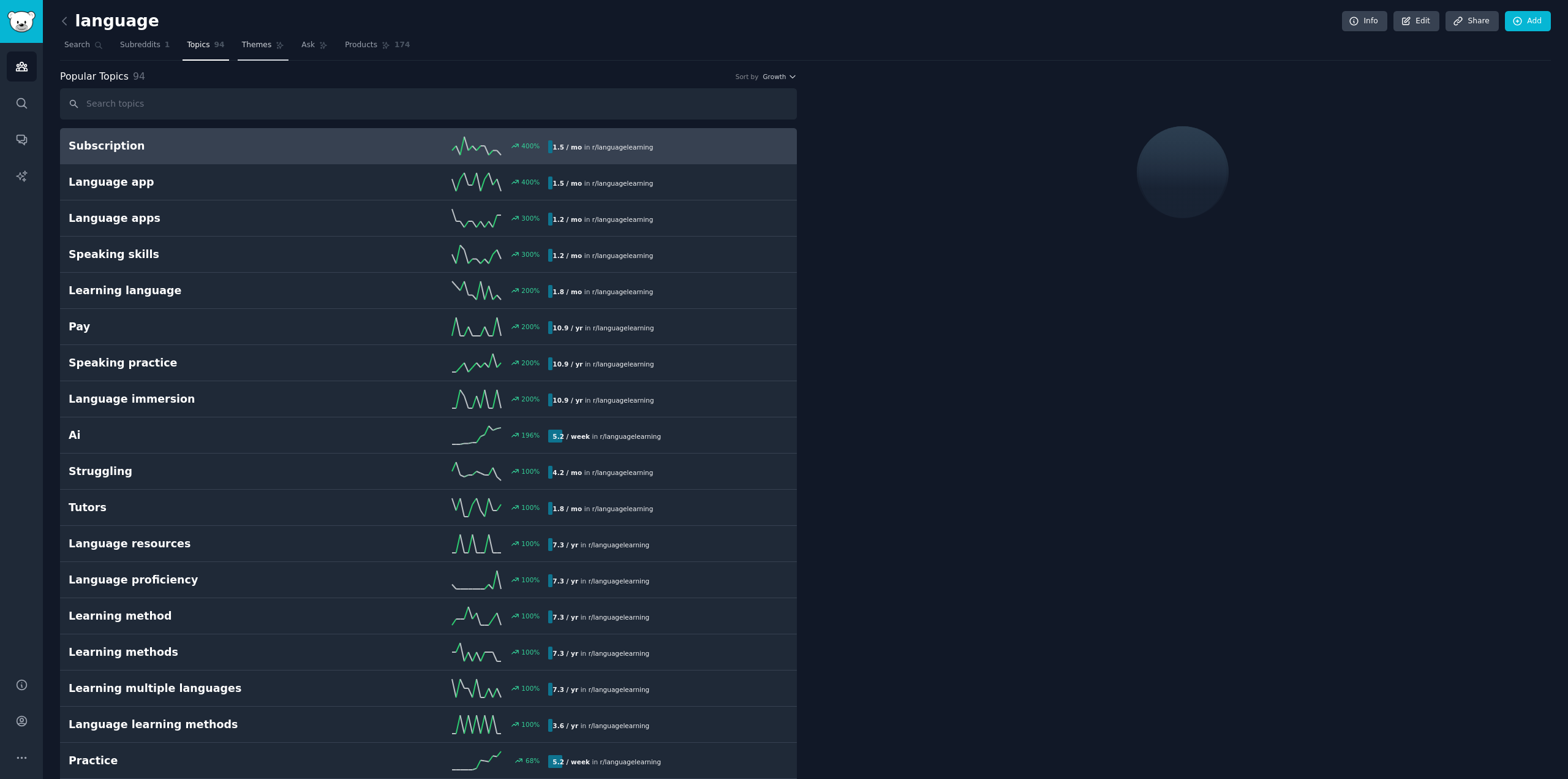
click at [252, 47] on span "Themes" at bounding box center [257, 45] width 30 height 11
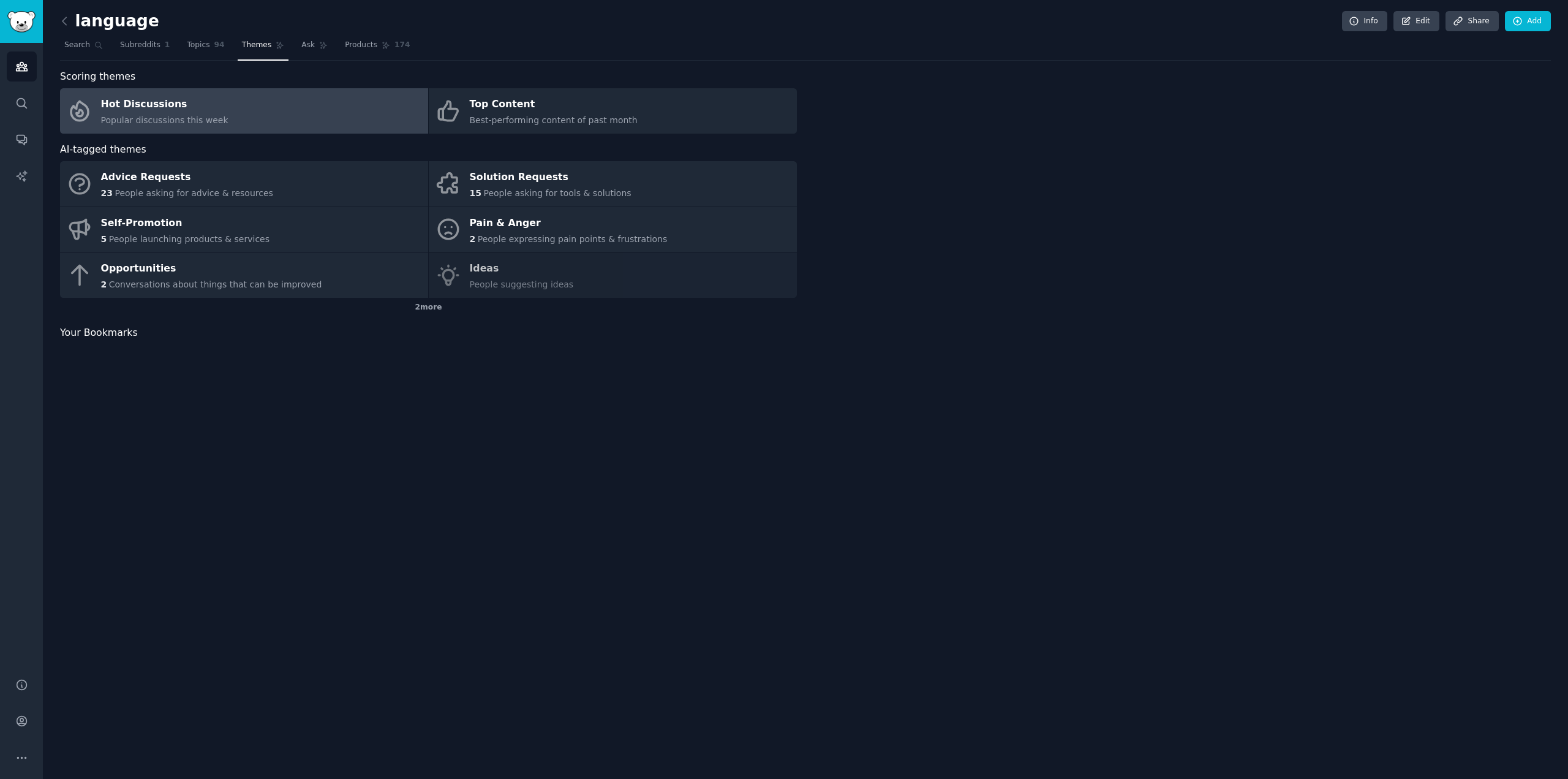
click at [224, 47] on nav "Search Subreddits 1 Topics 94 Themes Ask Products 174" at bounding box center [806, 48] width 1491 height 25
click at [215, 41] on span "94" at bounding box center [220, 45] width 10 height 11
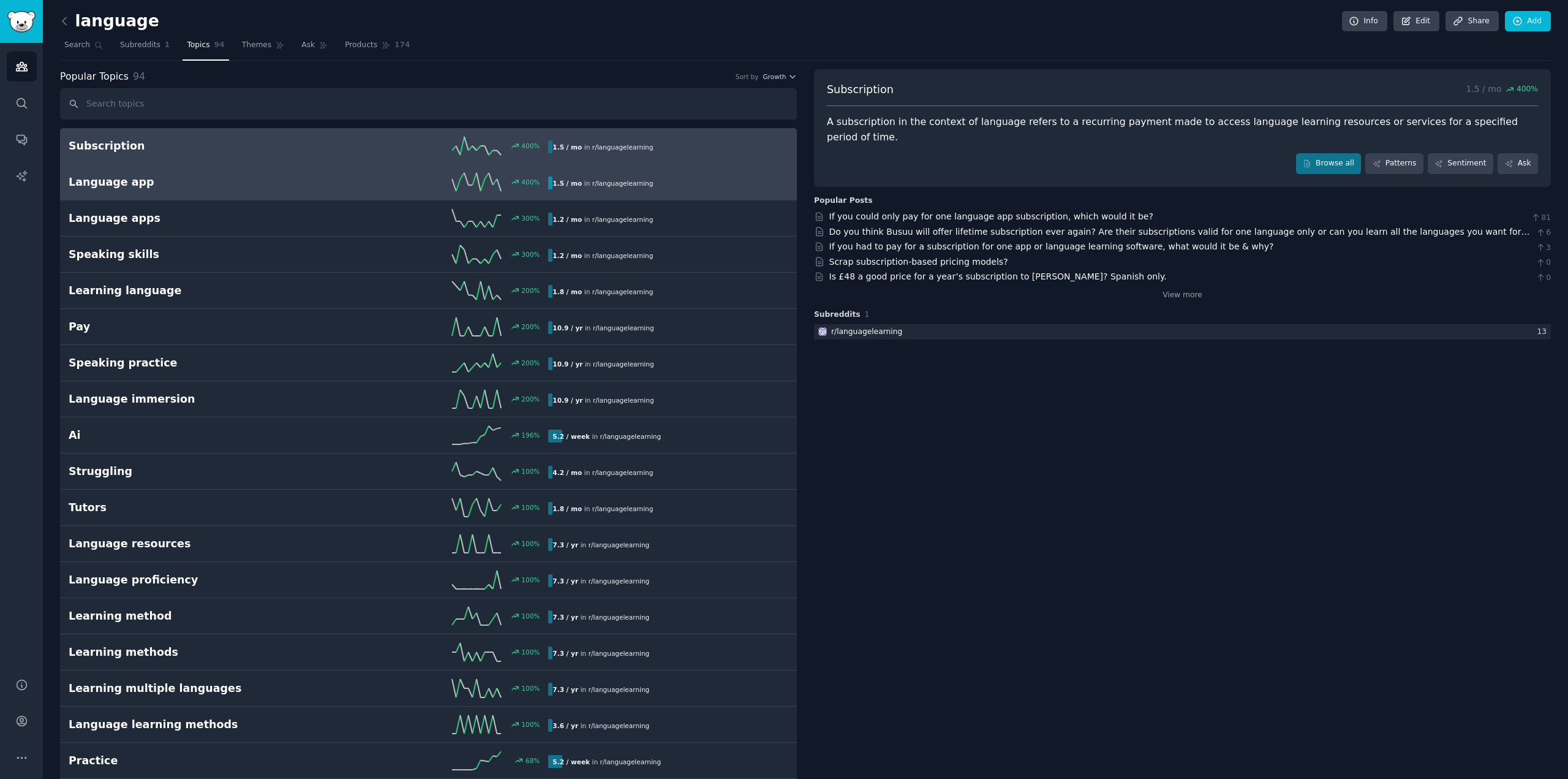
click at [203, 185] on h2 "Language app" at bounding box center [188, 182] width 240 height 16
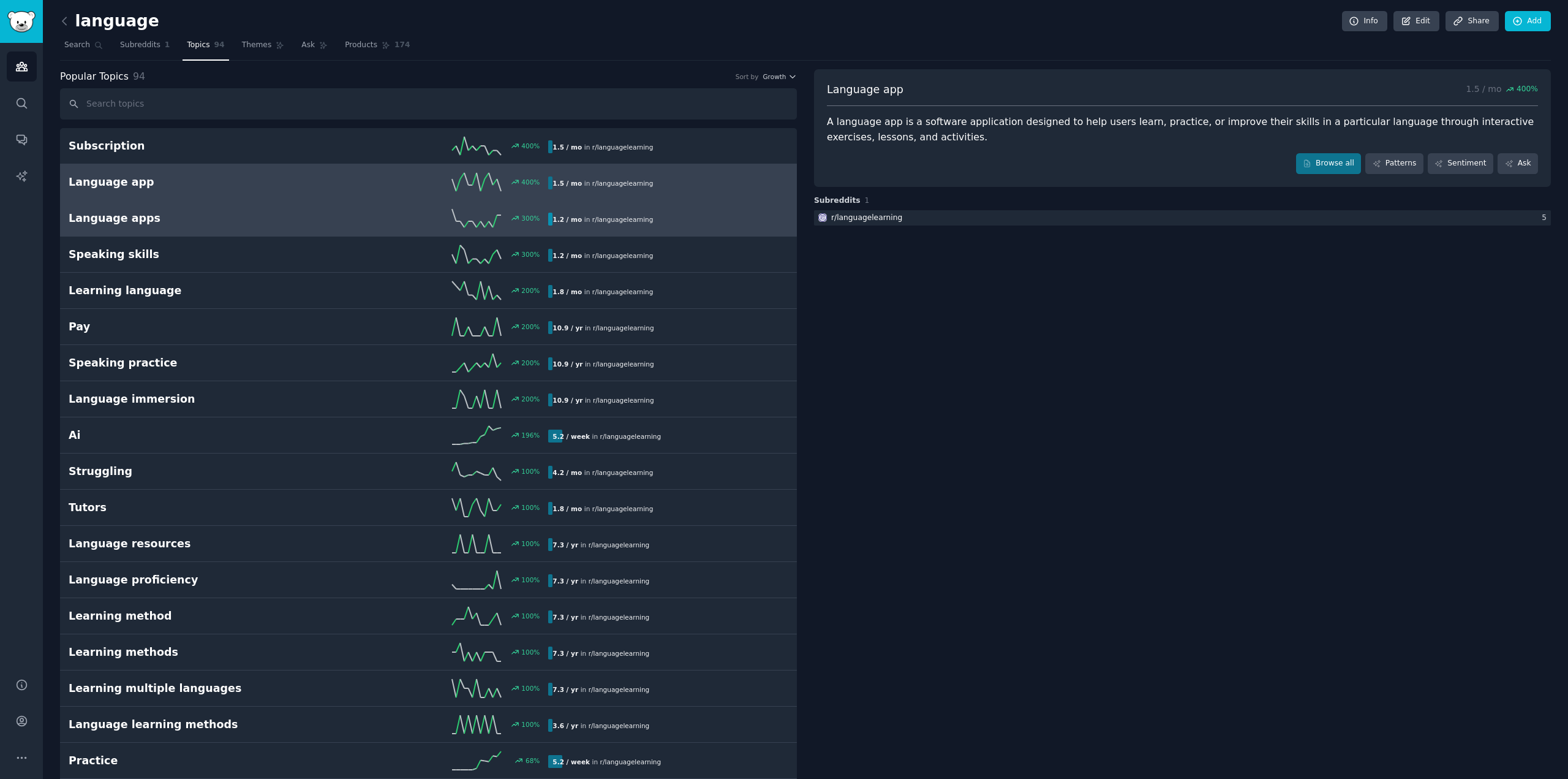
click at [158, 221] on h2 "Language apps" at bounding box center [188, 219] width 240 height 16
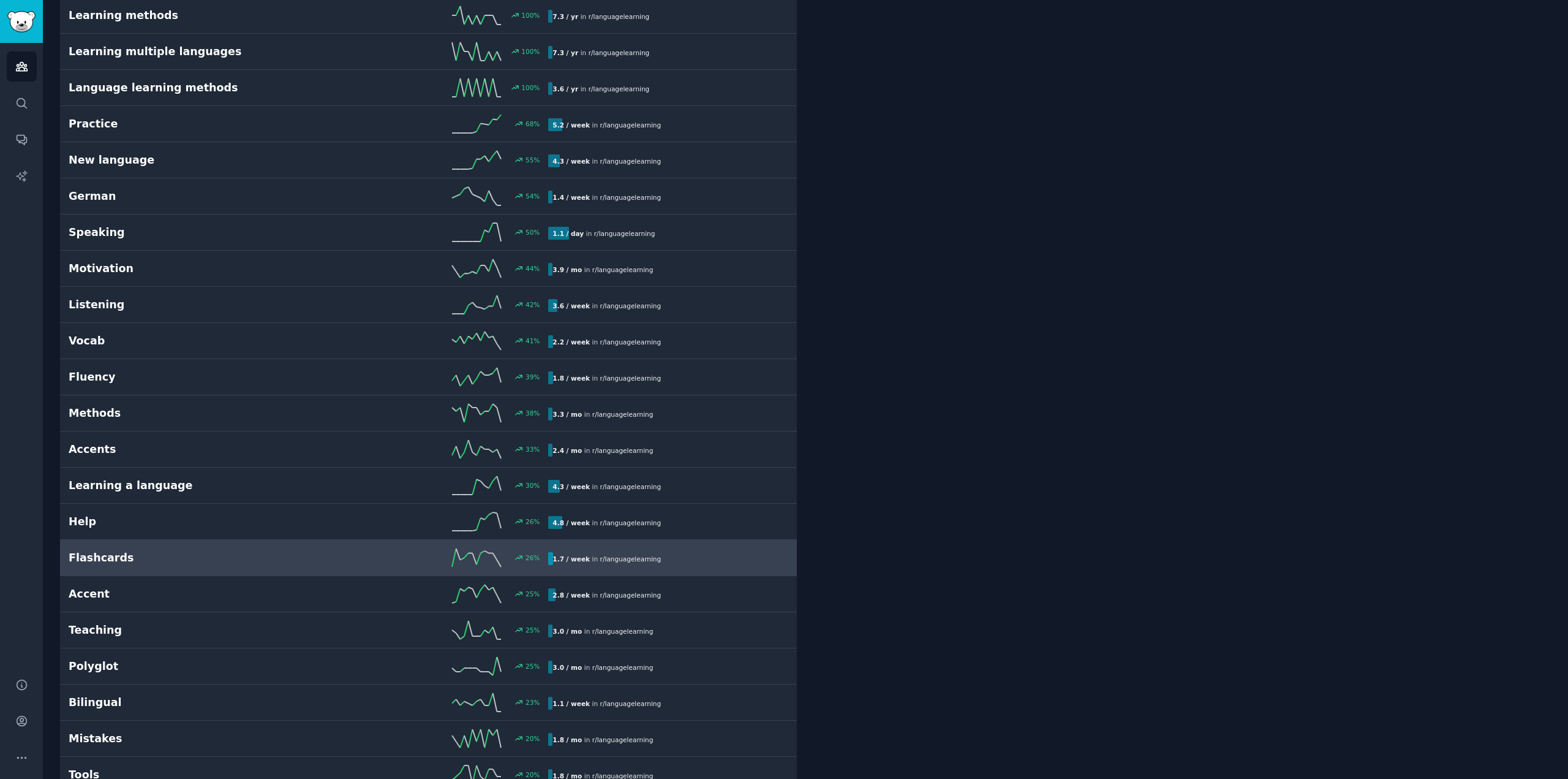
scroll to position [674, 0]
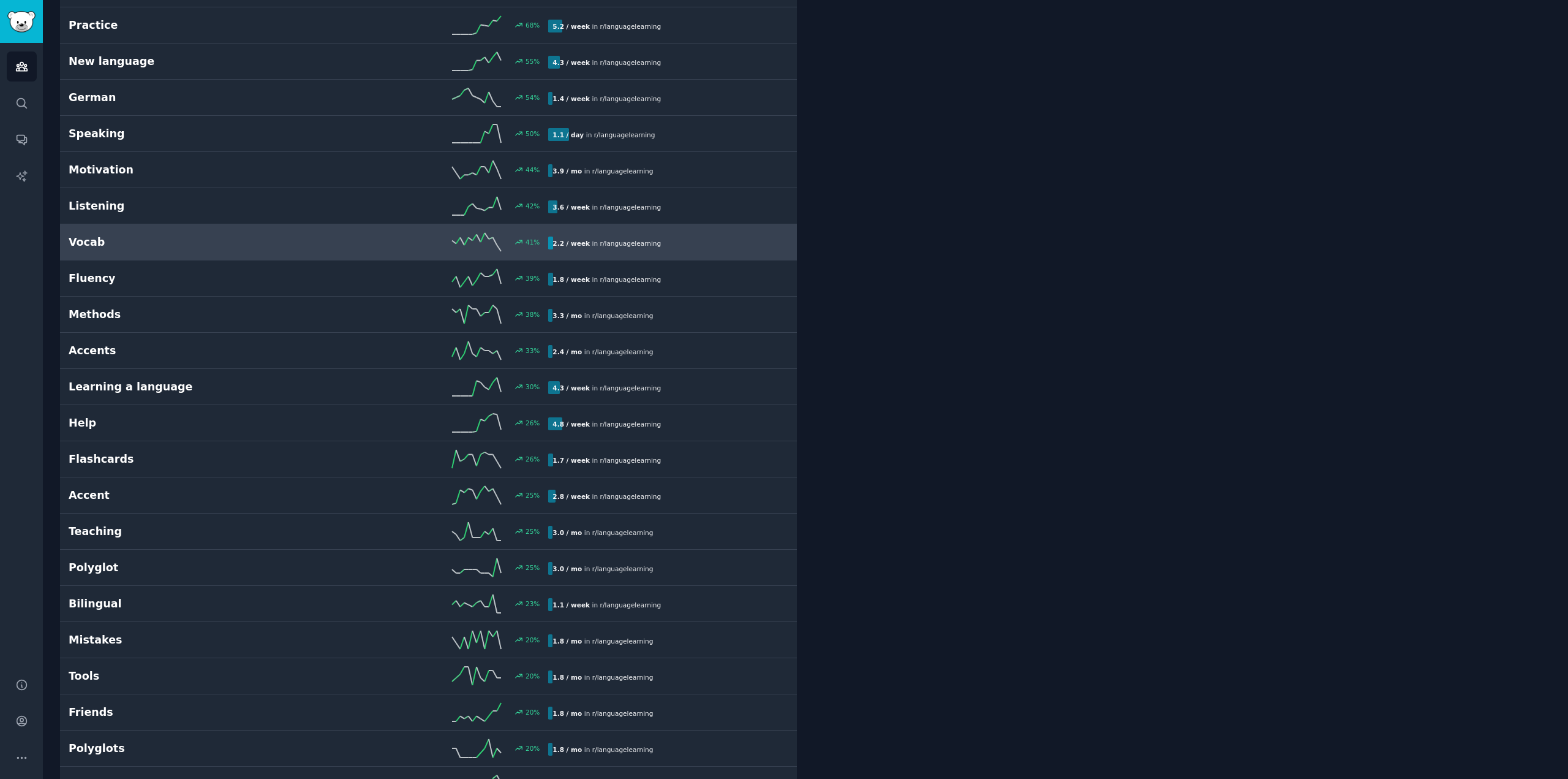
click at [157, 236] on h2 "Vocab" at bounding box center [188, 243] width 240 height 16
